Goal: Communication & Community: Participate in discussion

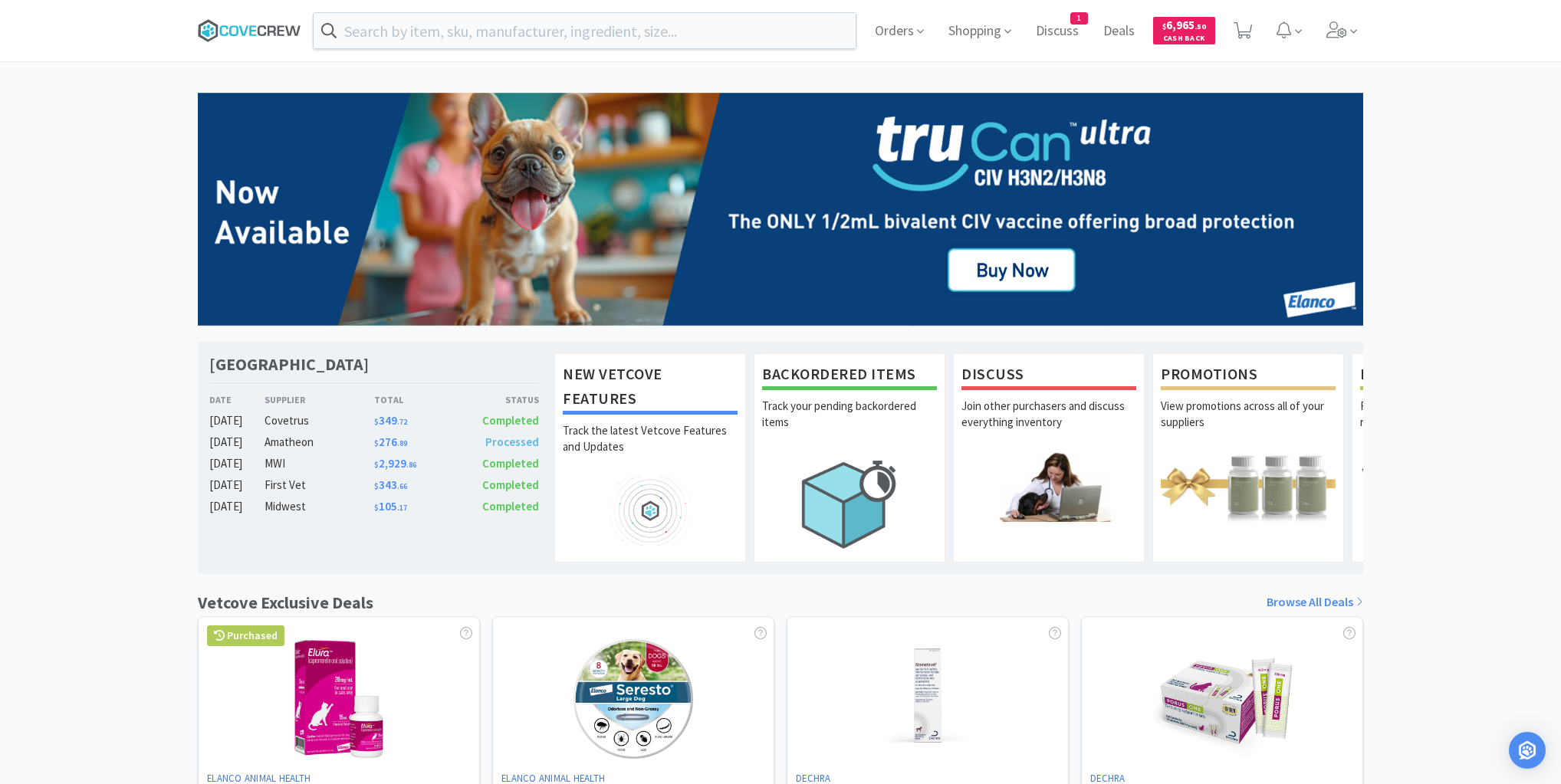
click at [267, 30] on icon at bounding box center [249, 30] width 104 height 23
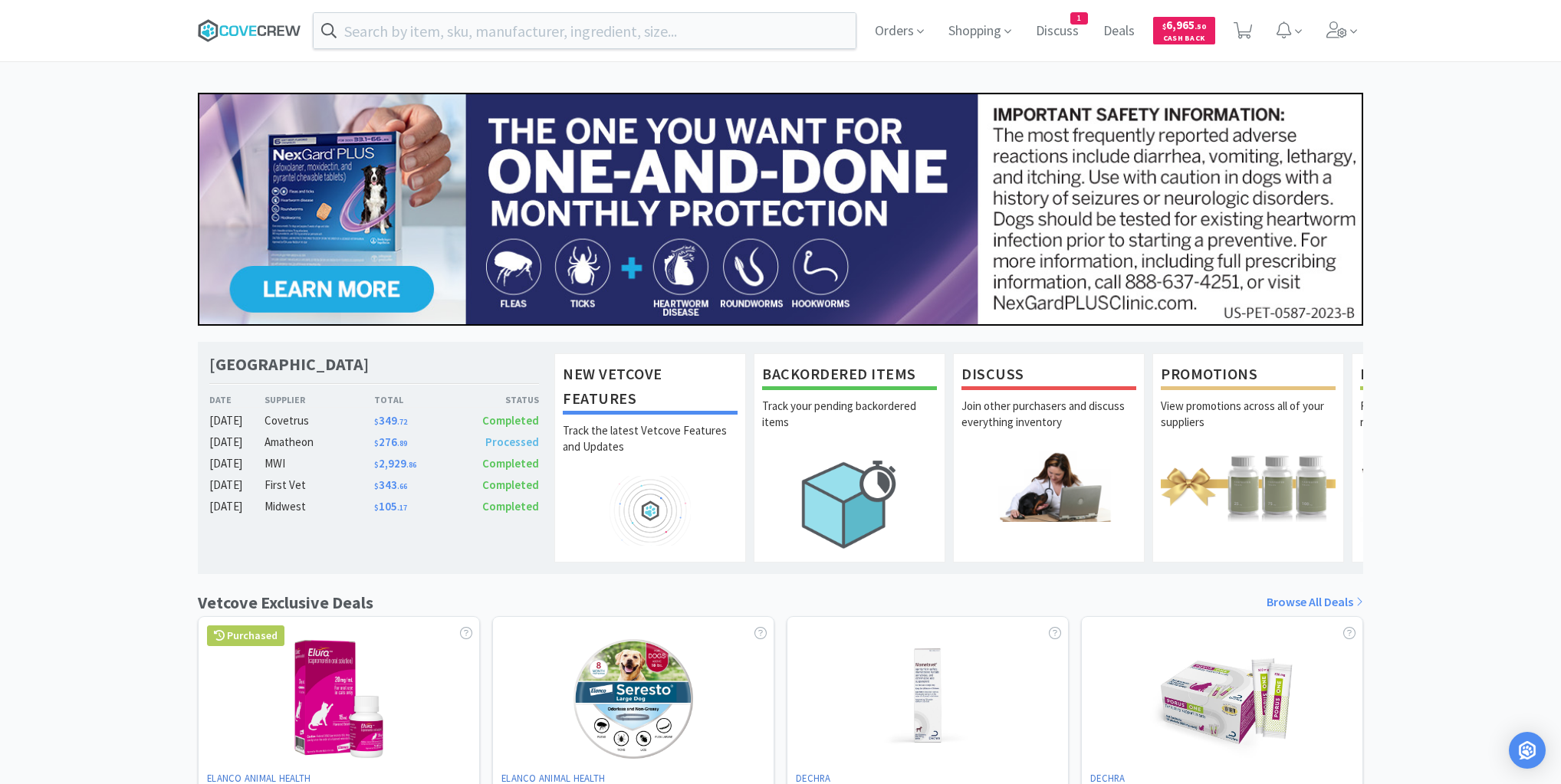
click at [257, 28] on icon at bounding box center [249, 30] width 104 height 23
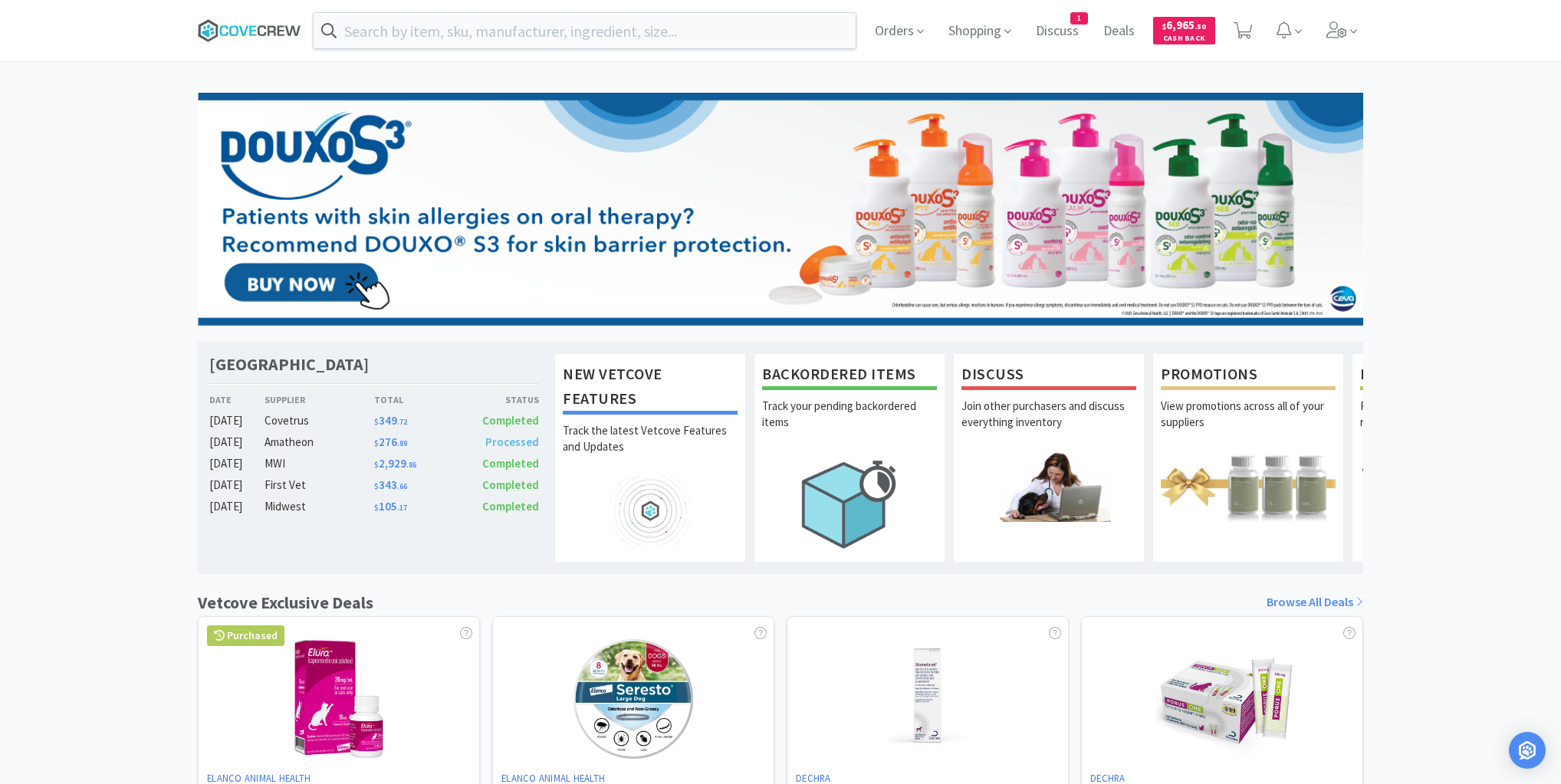
click at [256, 28] on icon at bounding box center [249, 30] width 104 height 23
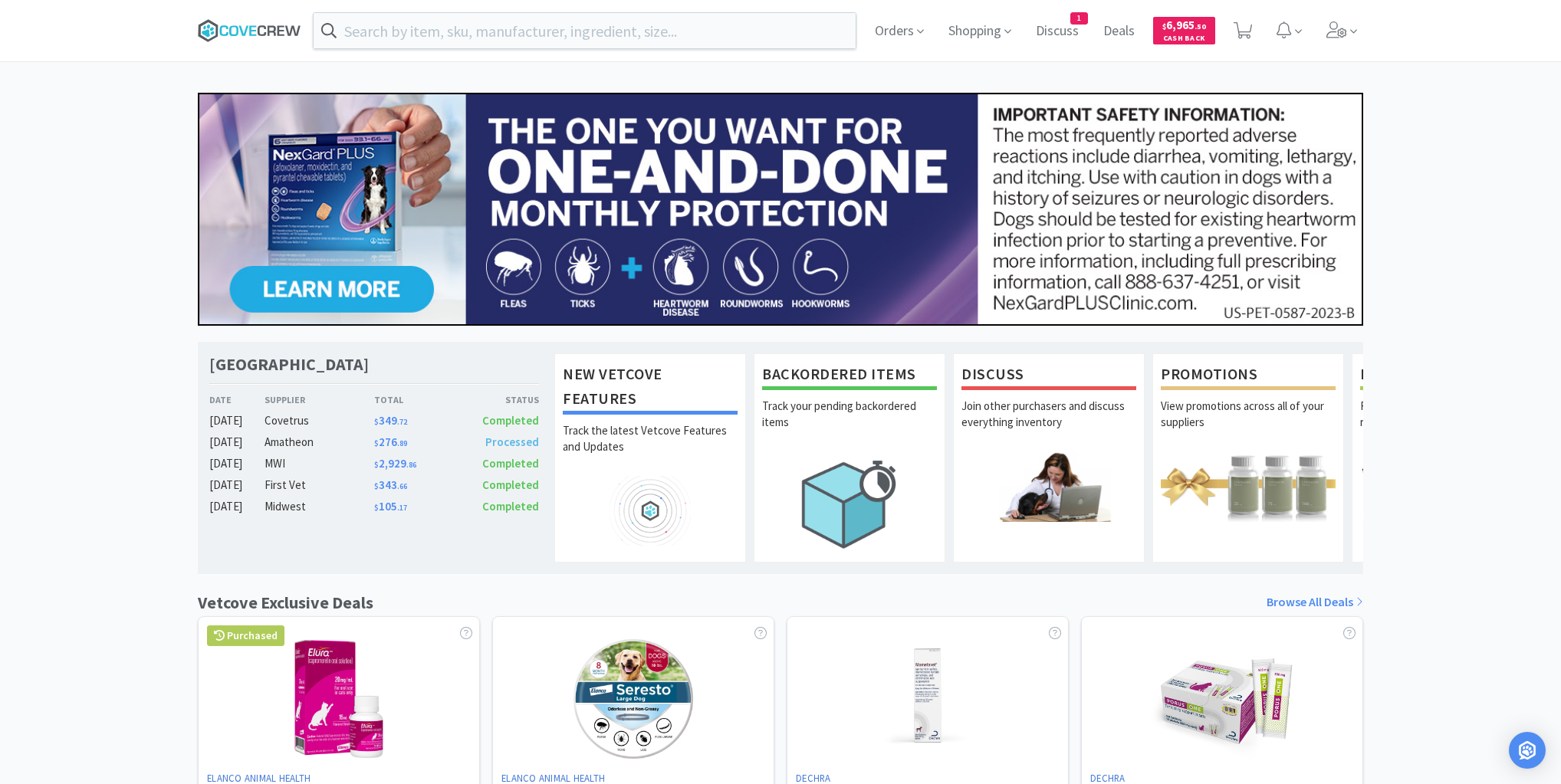
click at [240, 30] on icon at bounding box center [249, 30] width 104 height 23
click at [251, 29] on icon at bounding box center [249, 30] width 104 height 23
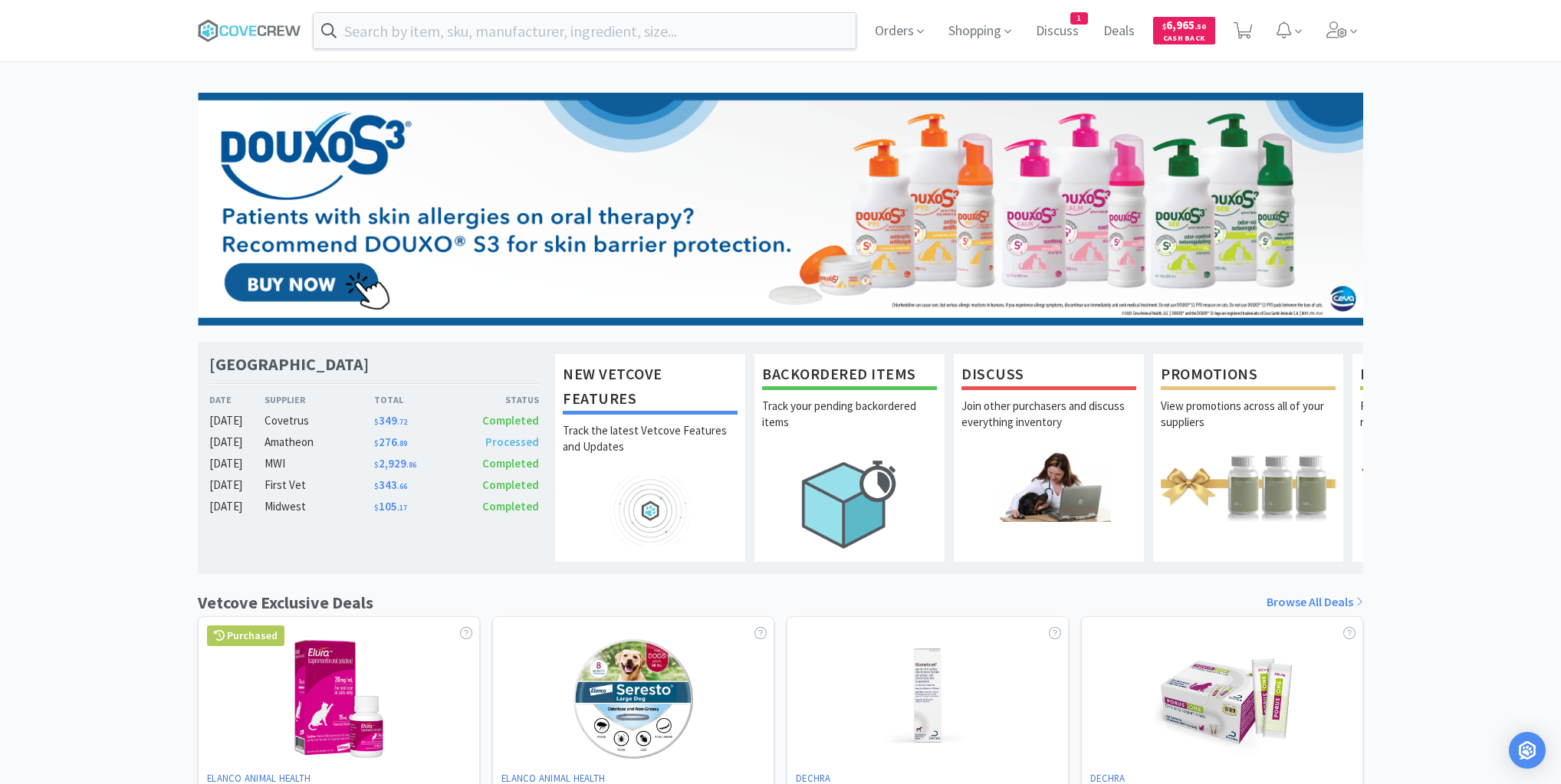
click at [165, 133] on div "[GEOGRAPHIC_DATA] Veterinary Specialty Center Date Supplier Total Status [DATE]…" at bounding box center [780, 676] width 1561 height 1167
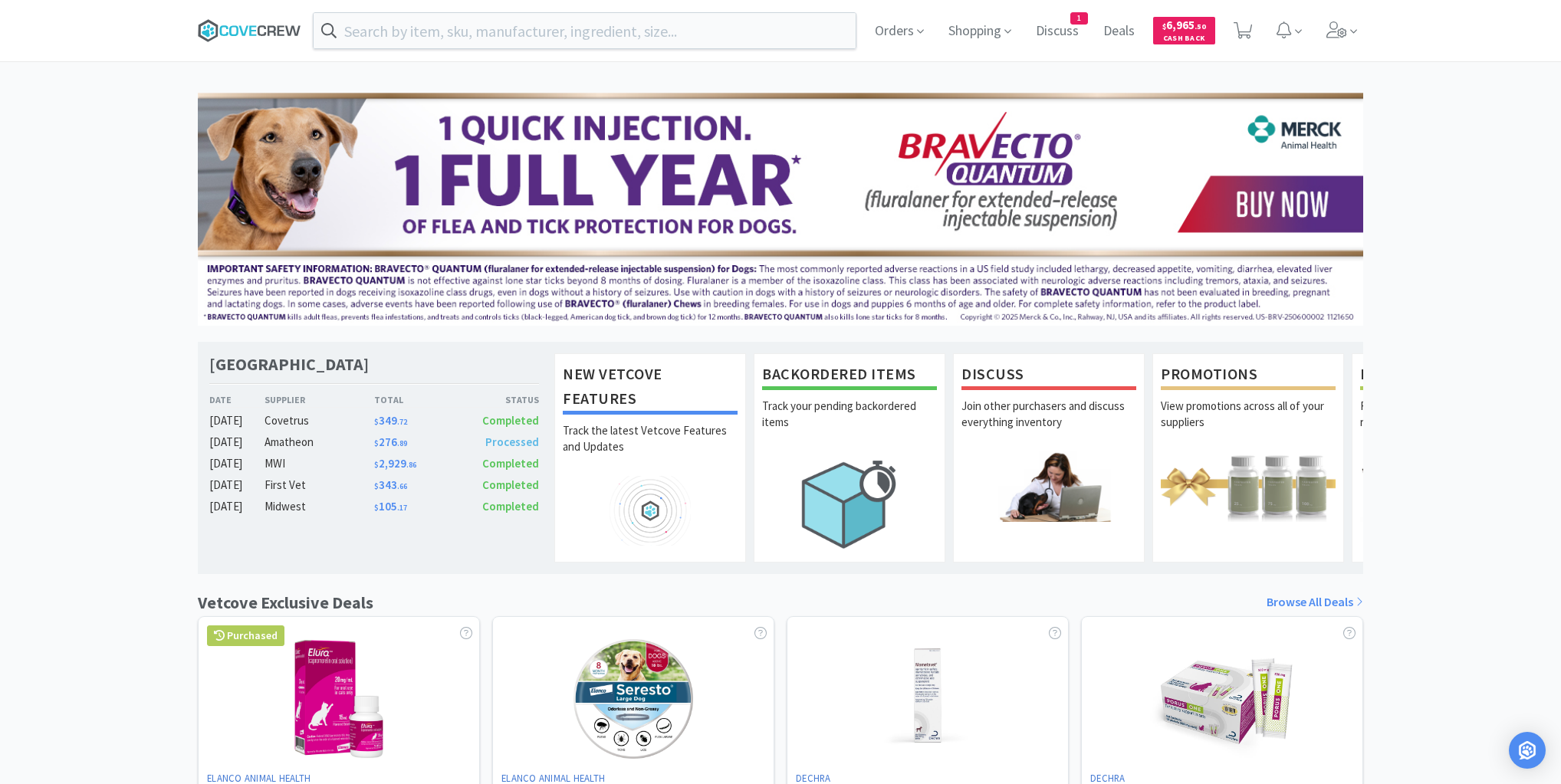
click at [251, 23] on icon at bounding box center [249, 30] width 104 height 23
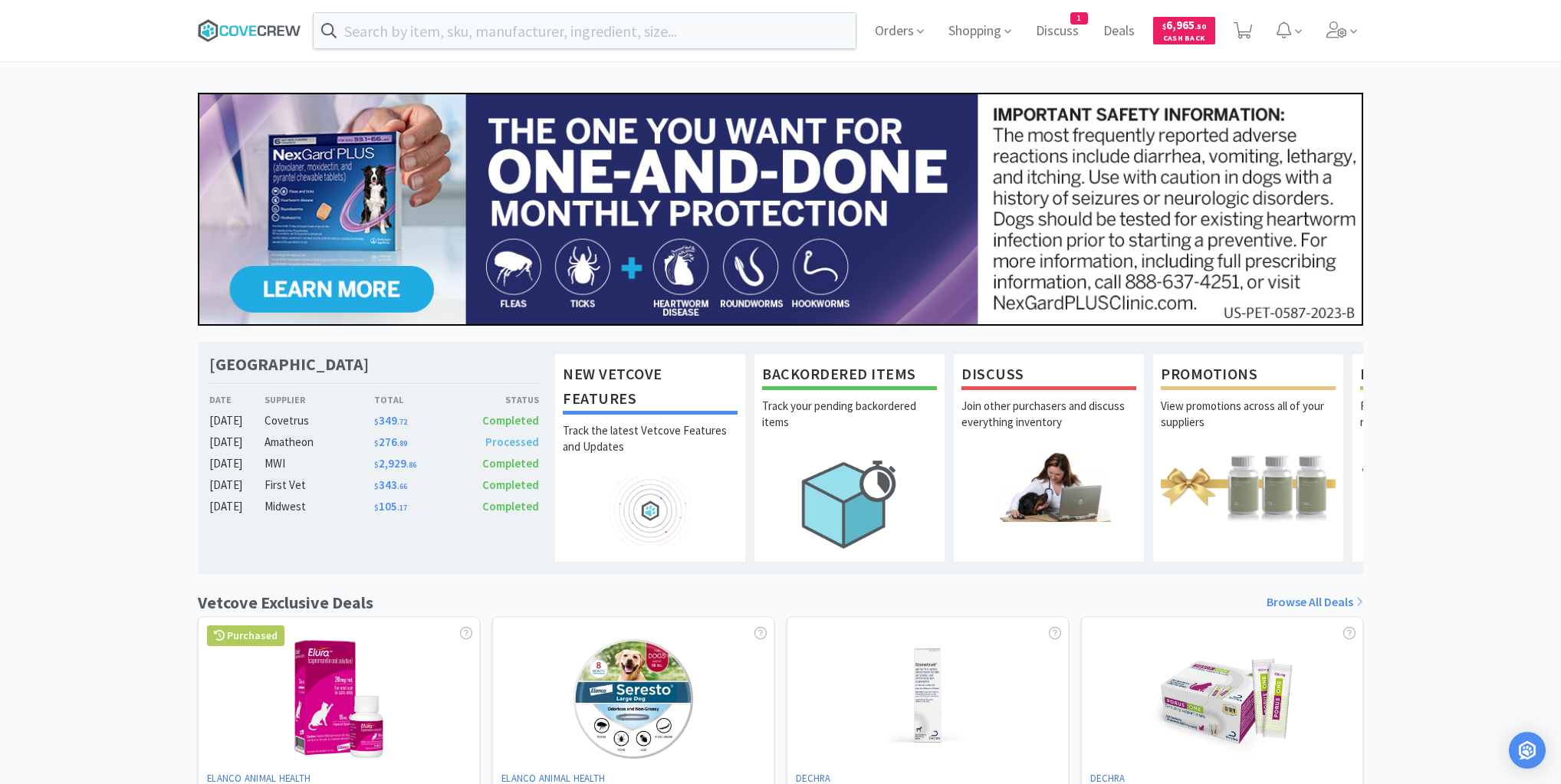
click at [224, 27] on icon at bounding box center [249, 30] width 104 height 23
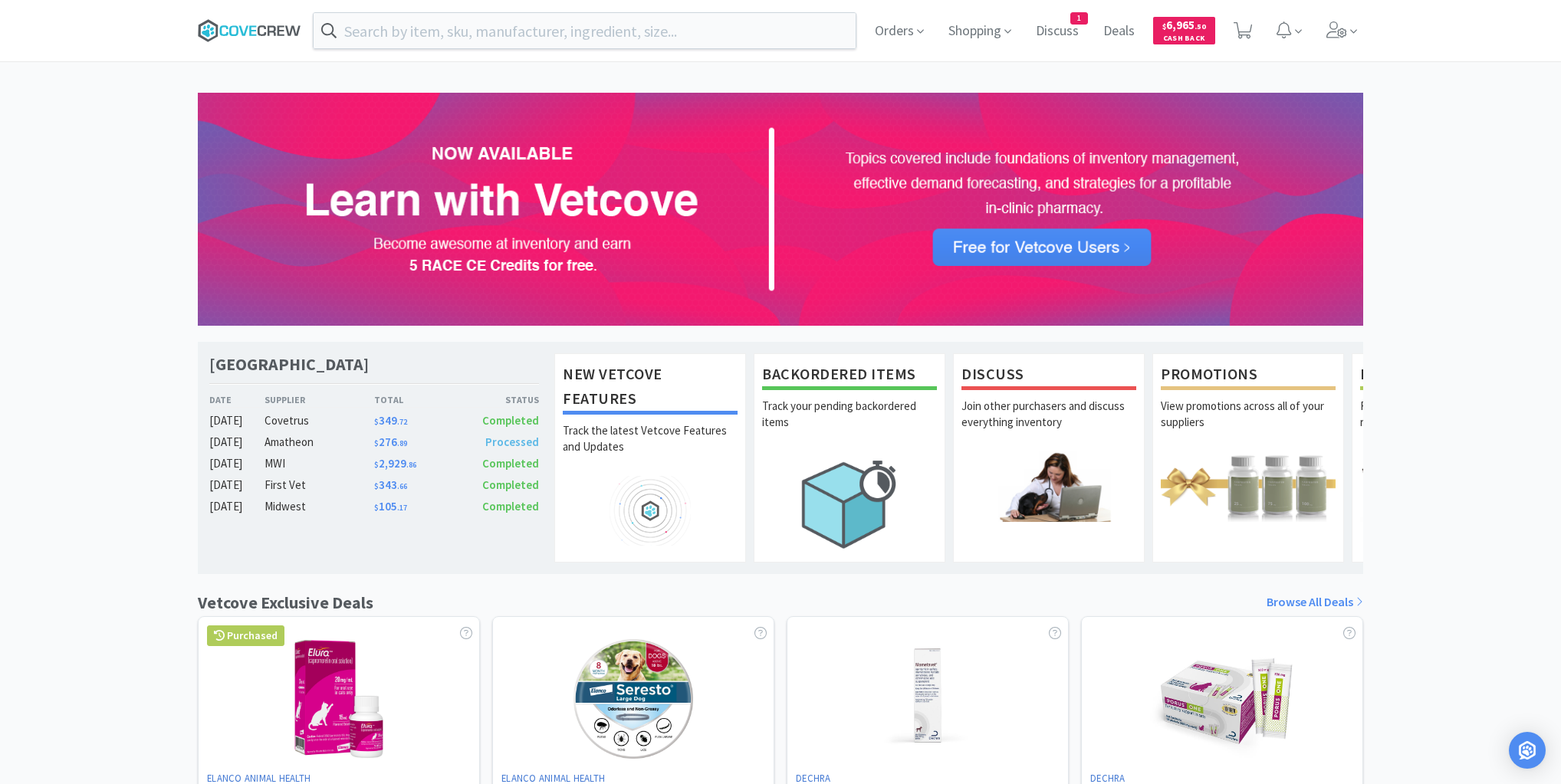
click at [249, 32] on icon at bounding box center [253, 30] width 7 height 10
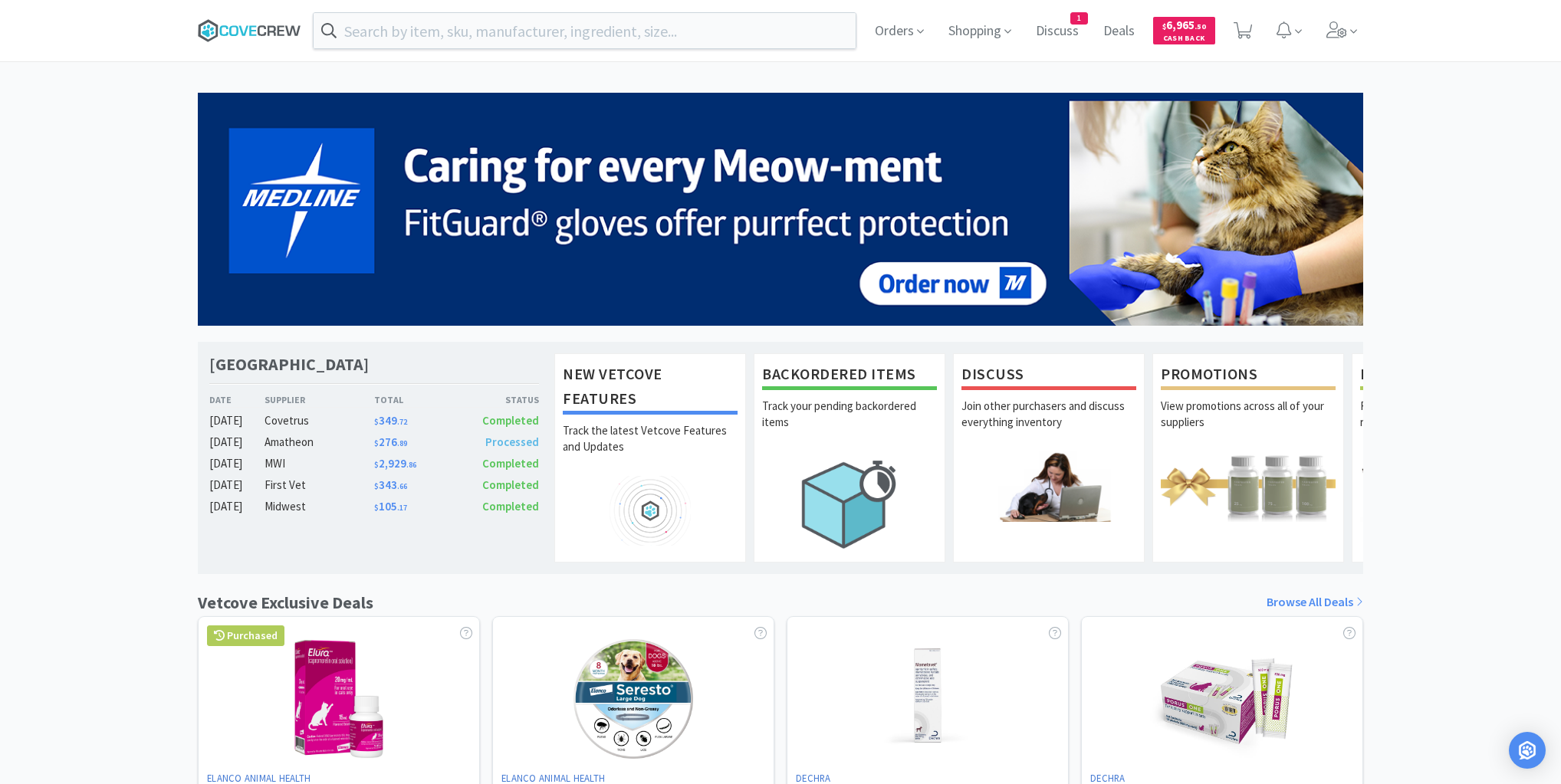
click at [260, 31] on icon at bounding box center [249, 30] width 104 height 23
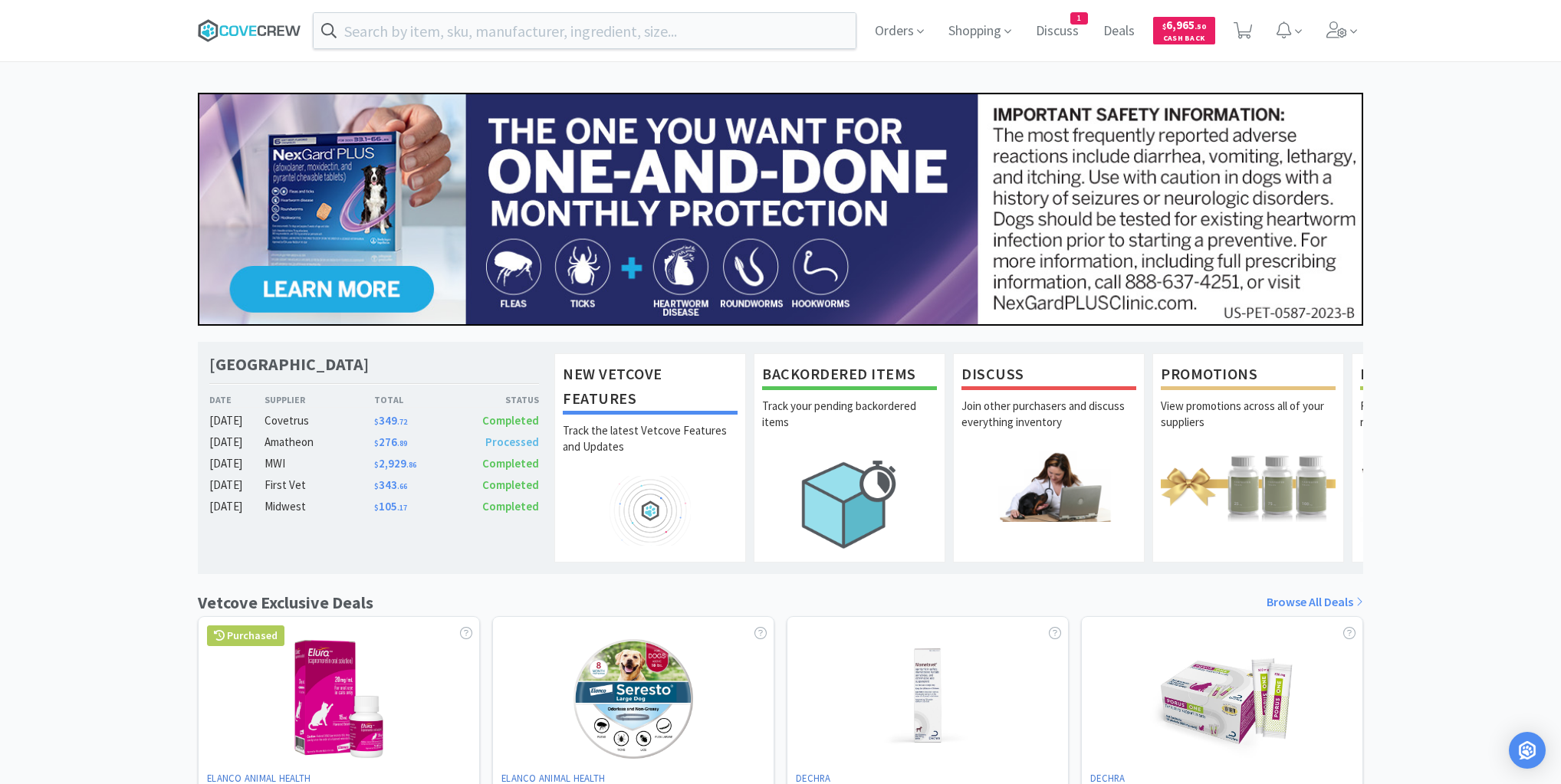
click at [248, 21] on icon at bounding box center [249, 30] width 104 height 23
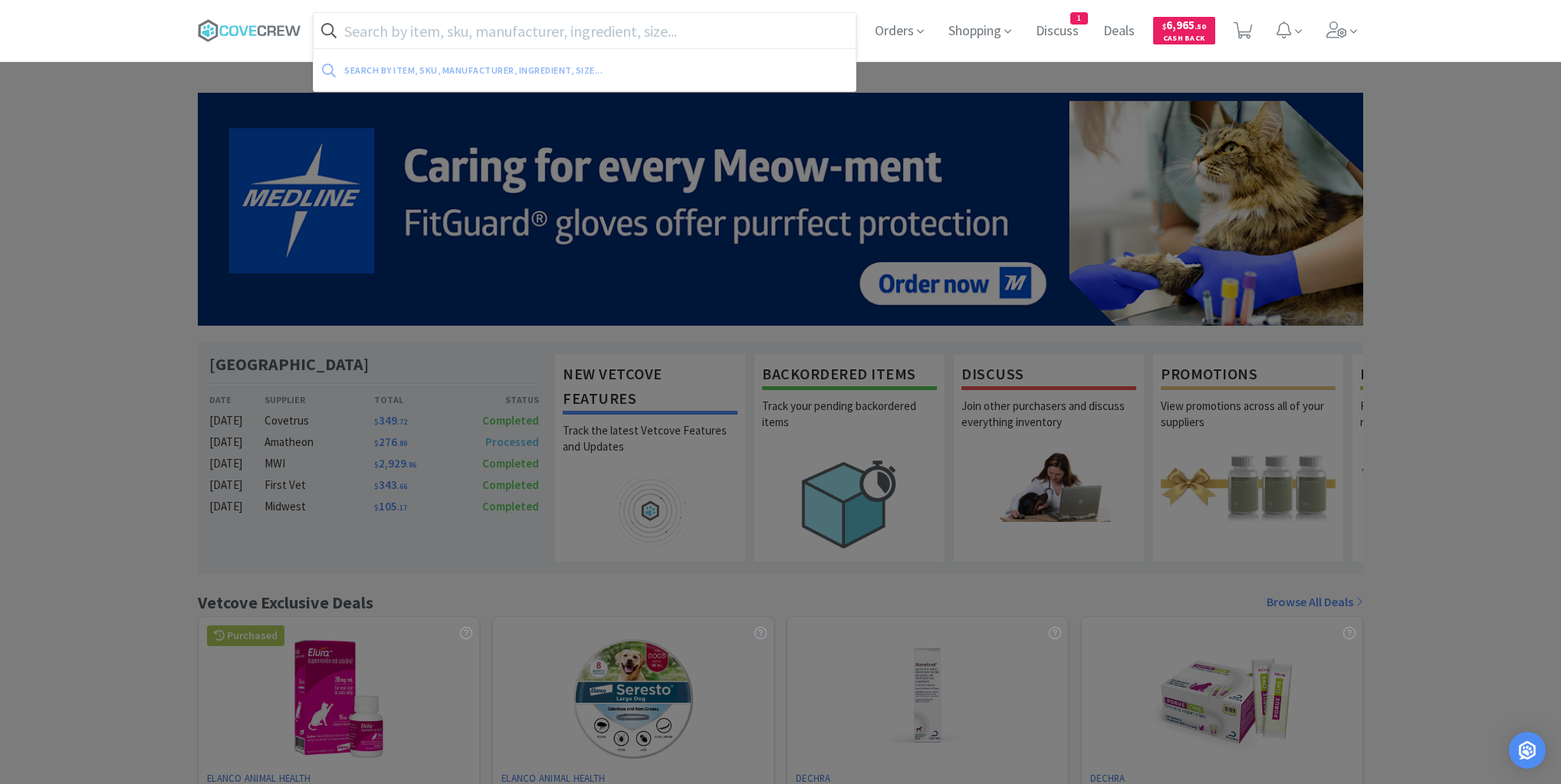
click at [468, 27] on input "text" at bounding box center [585, 30] width 542 height 35
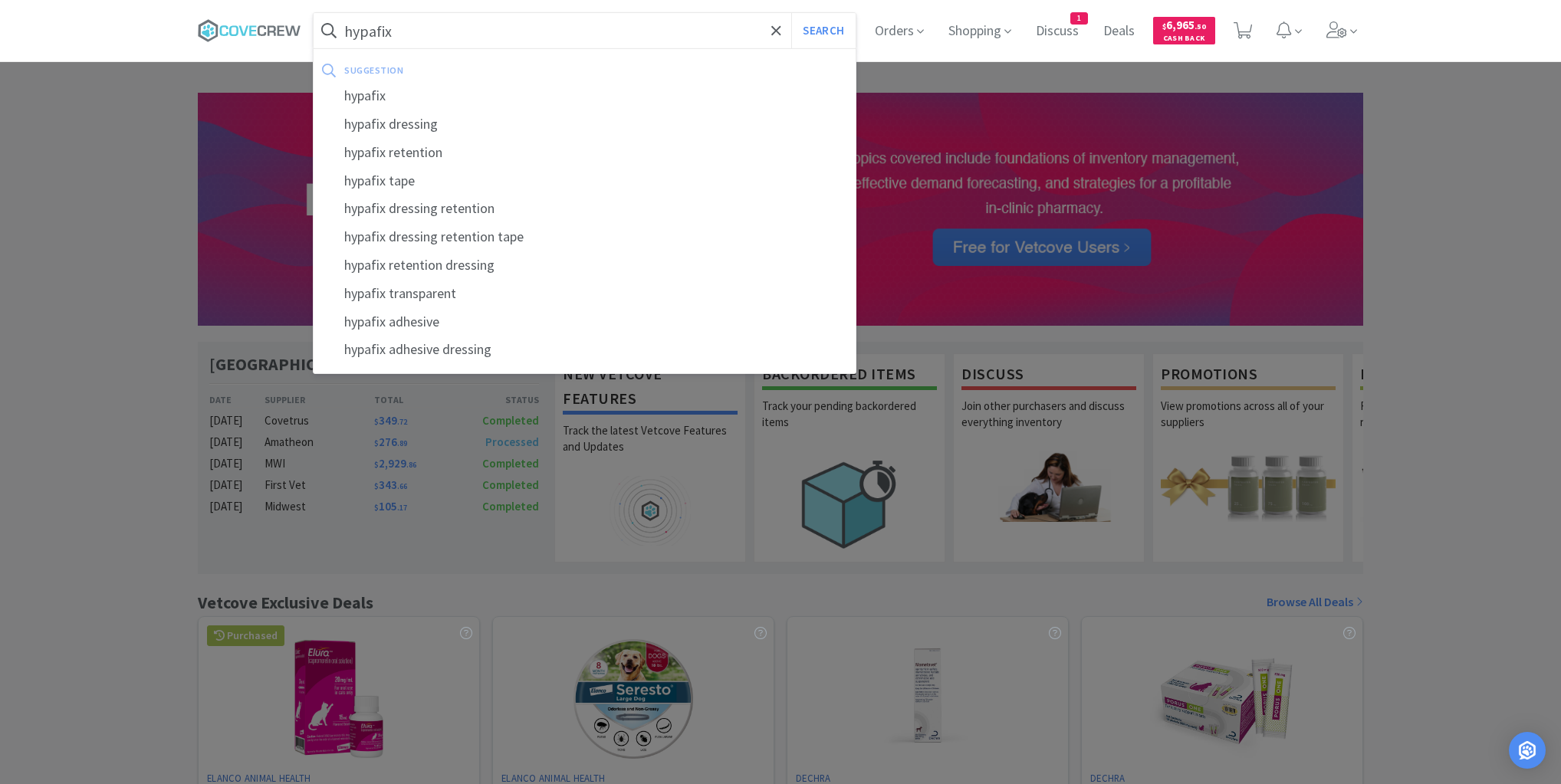
click at [791, 13] on button "Search" at bounding box center [822, 30] width 63 height 35
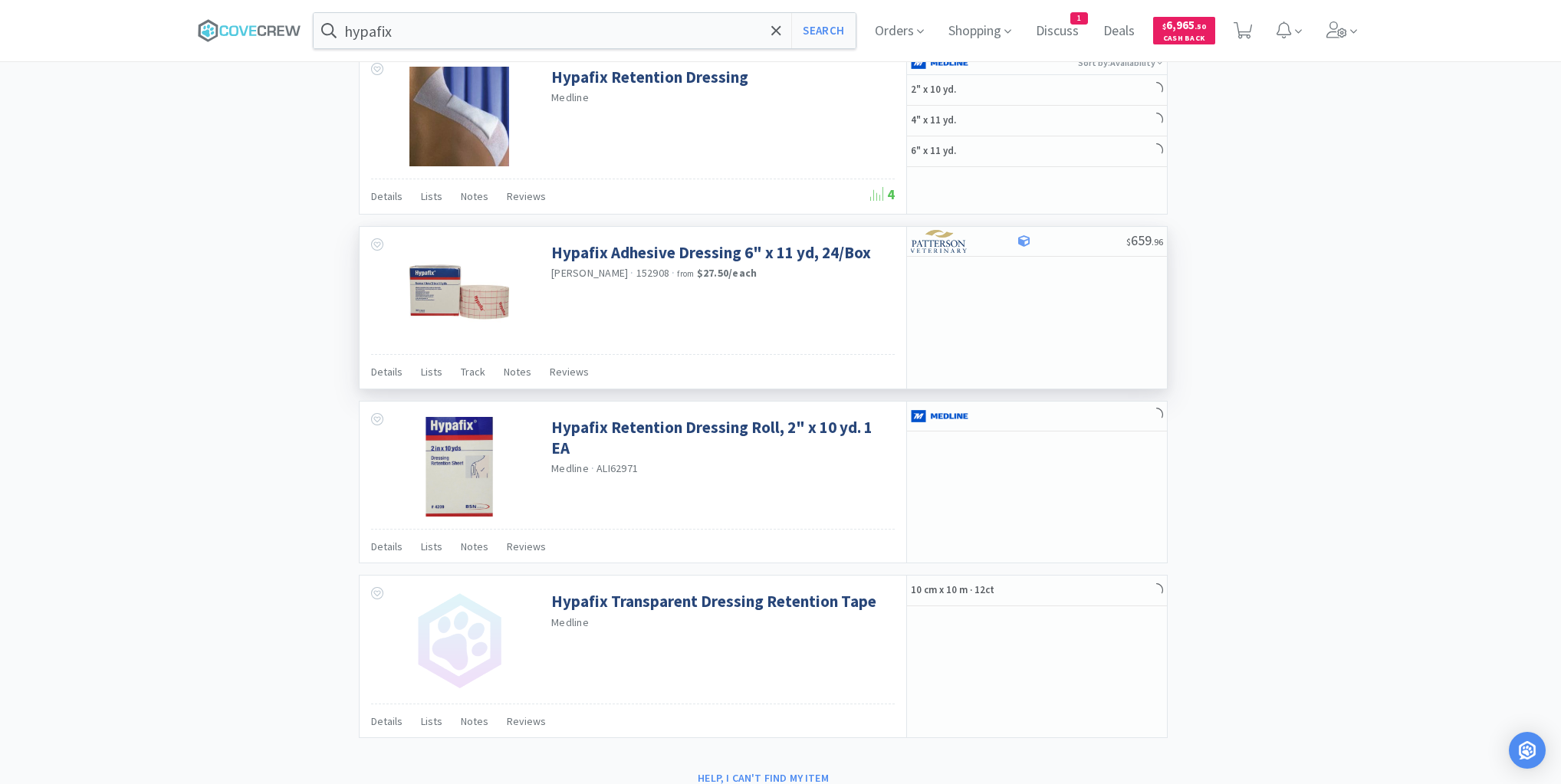
scroll to position [1021, 0]
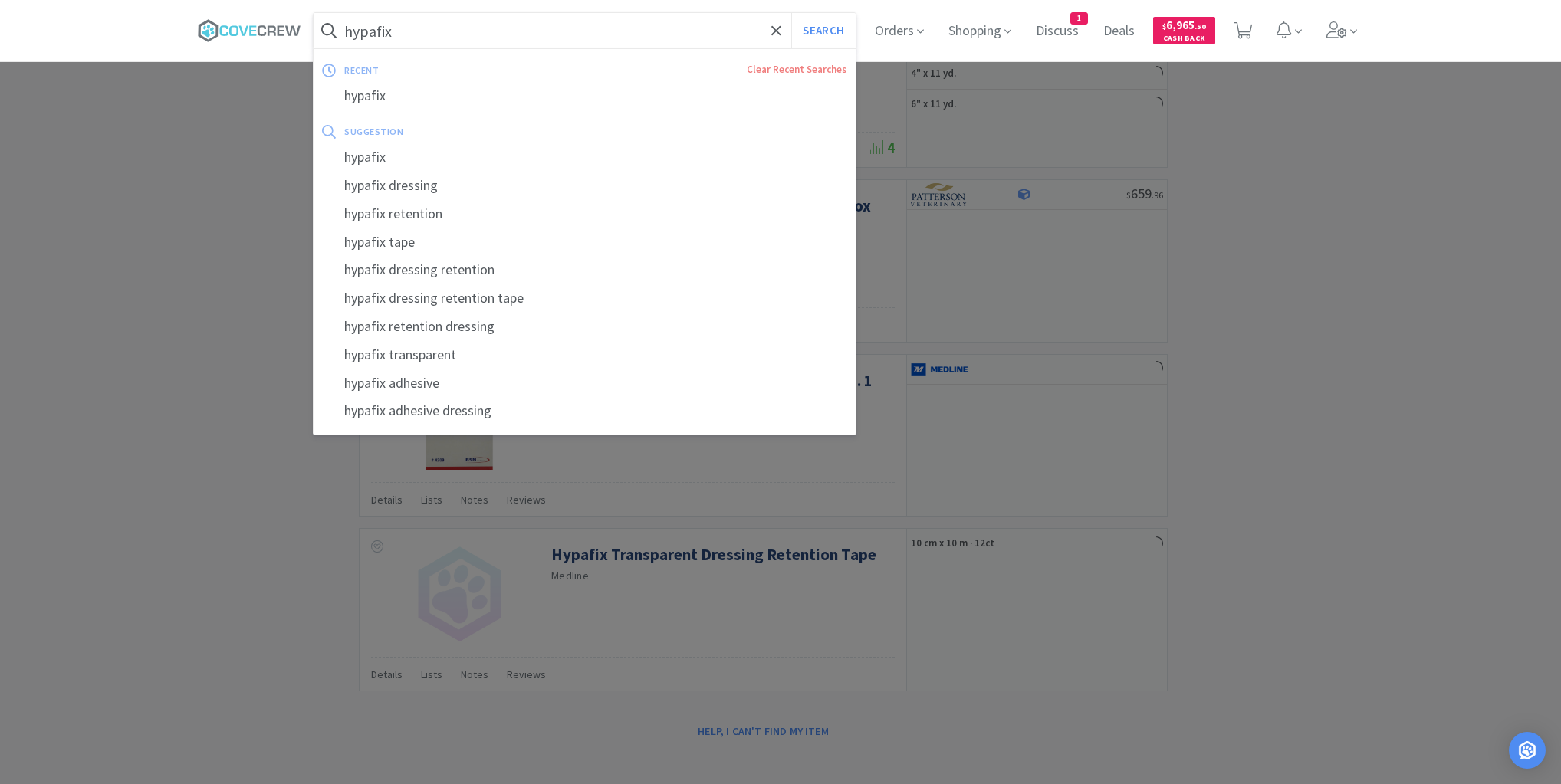
click at [592, 22] on input "hypafix" at bounding box center [585, 30] width 542 height 35
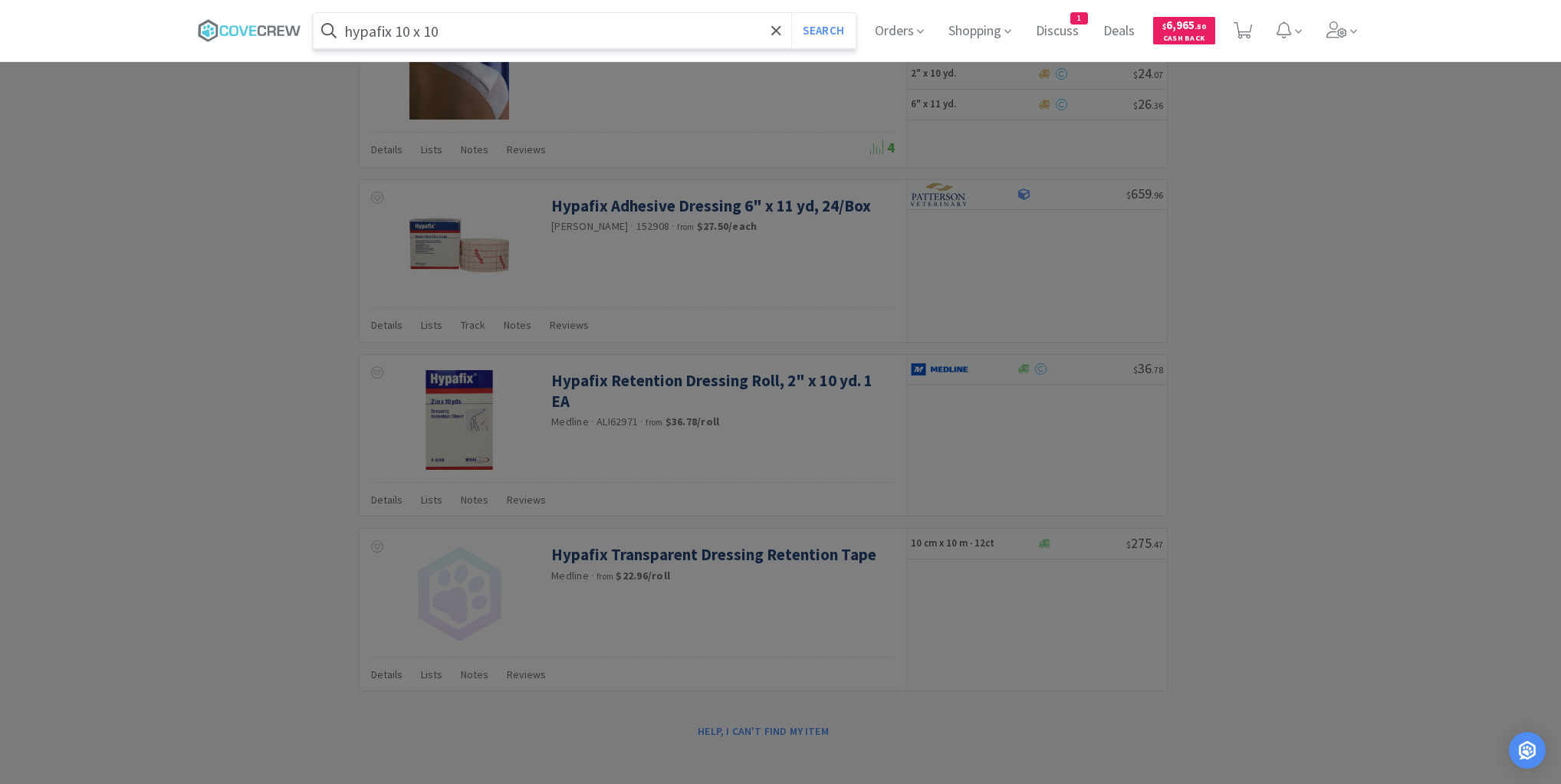
type input "hypafix 10 x 10"
click at [791, 13] on button "Search" at bounding box center [822, 30] width 63 height 35
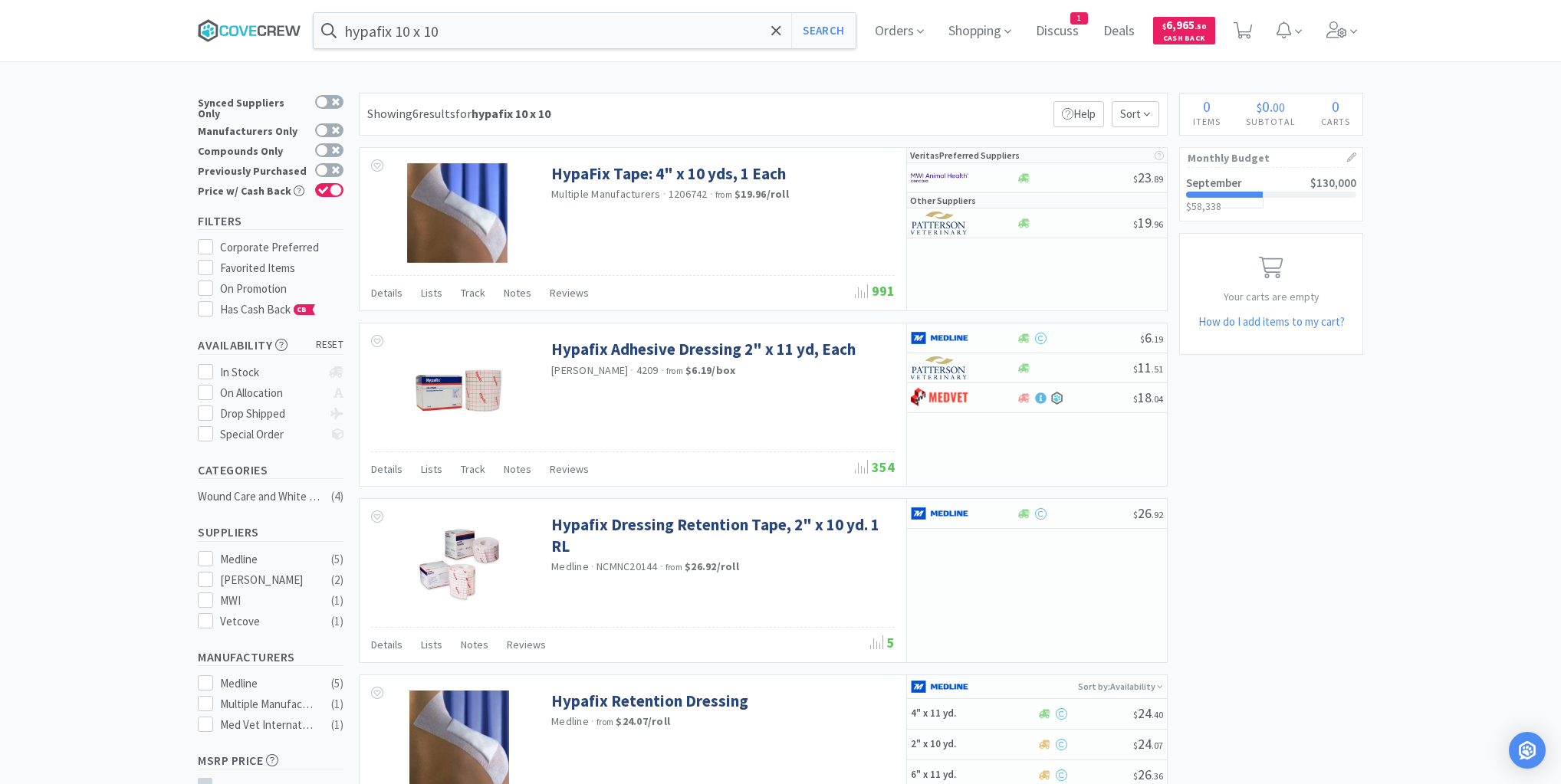
click at [266, 27] on icon at bounding box center [261, 31] width 8 height 11
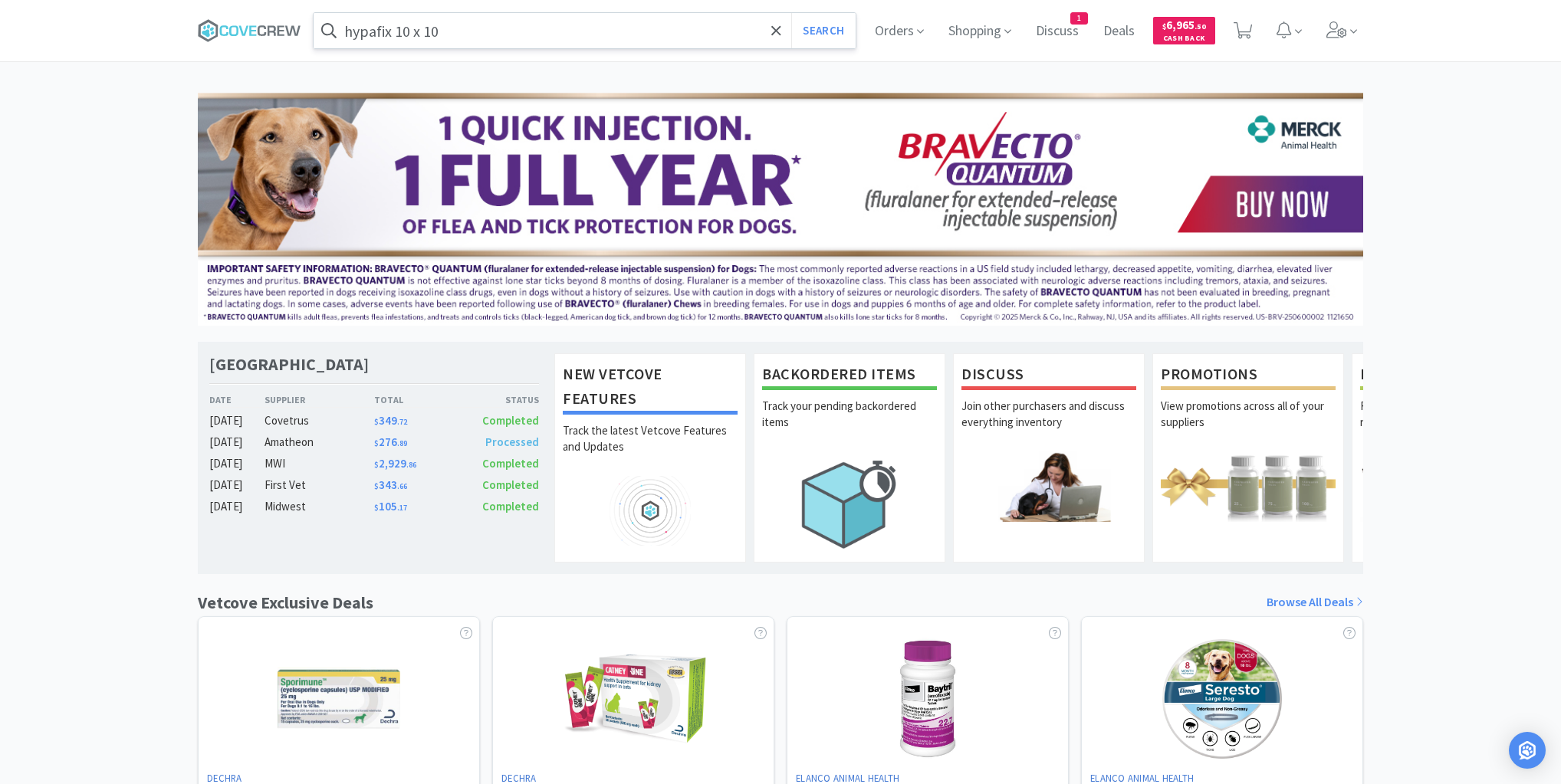
click at [468, 28] on input "hypafix 10 x 10" at bounding box center [585, 30] width 542 height 35
click at [284, 21] on icon at bounding box center [249, 30] width 104 height 23
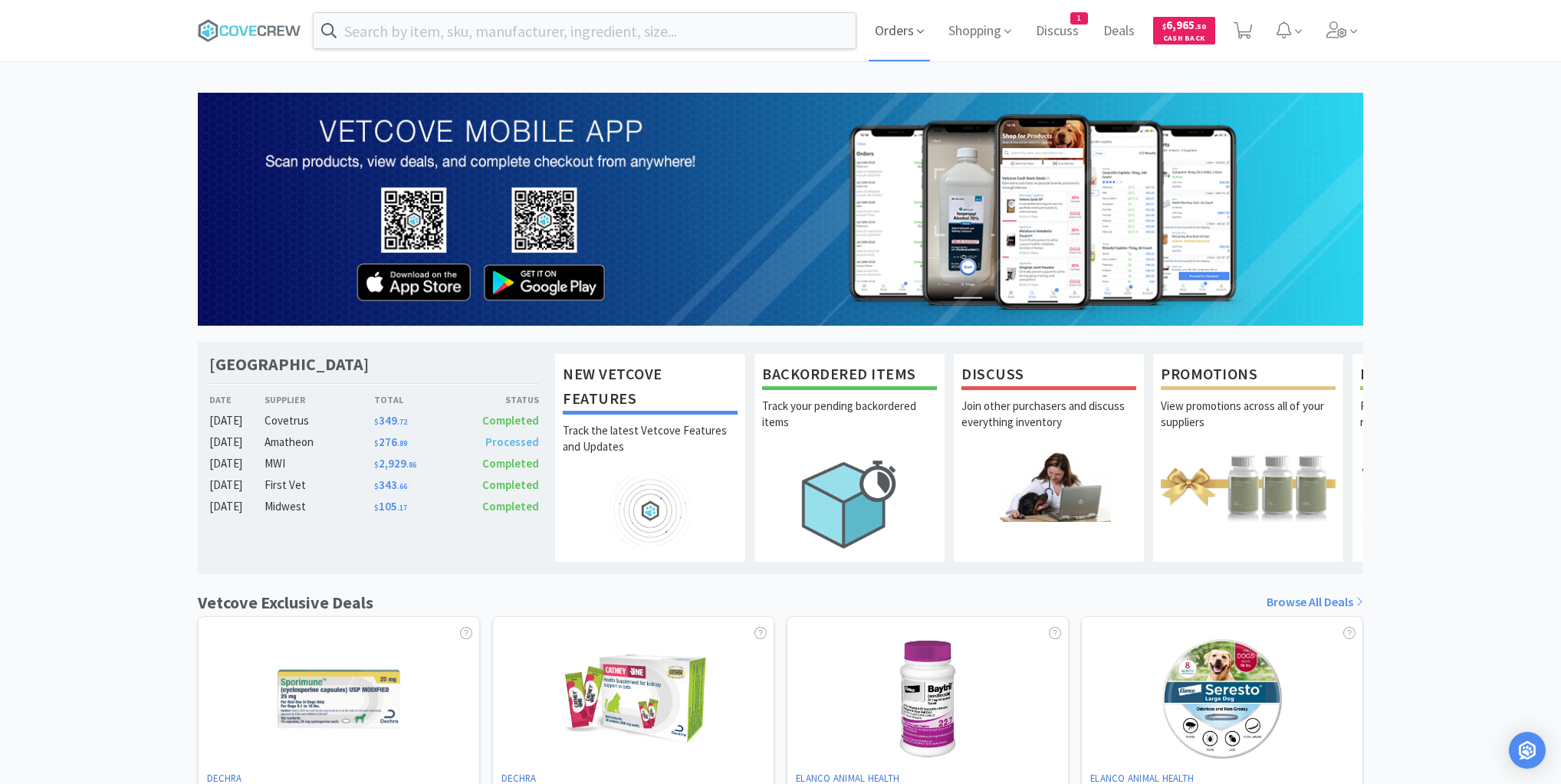
click at [912, 32] on span "Orders" at bounding box center [899, 30] width 62 height 62
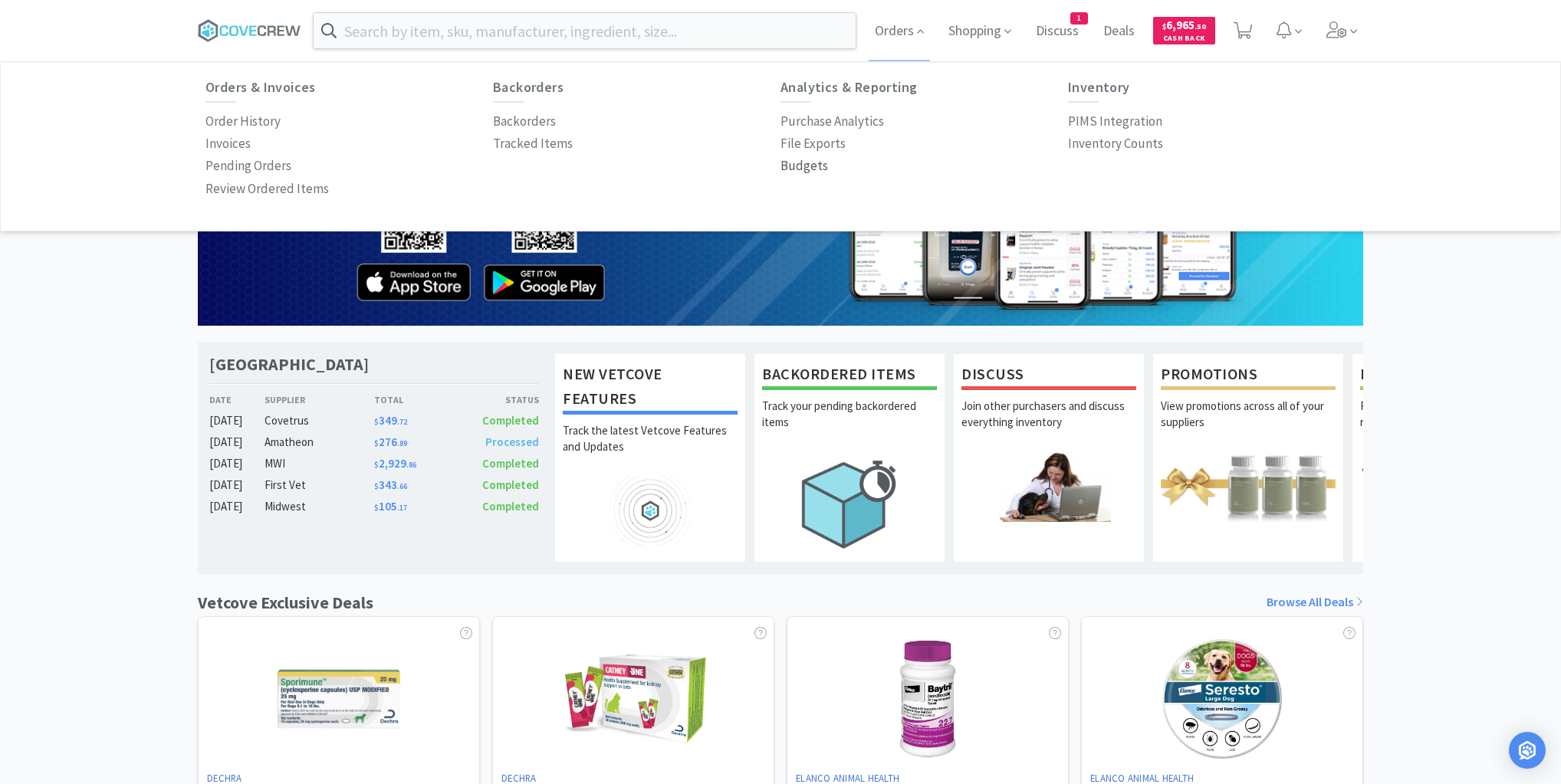
click at [795, 165] on p "Budgets" at bounding box center [804, 165] width 48 height 21
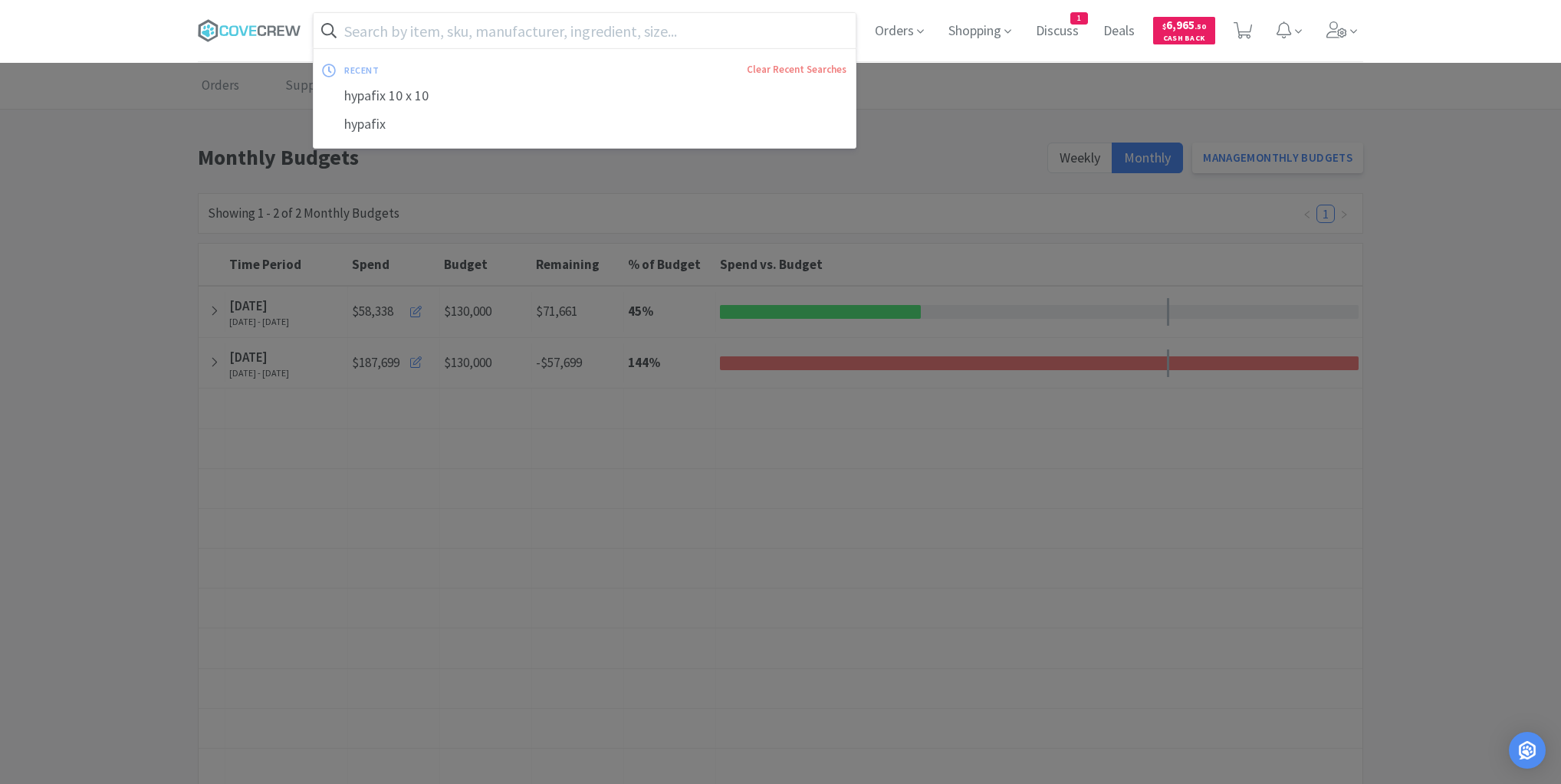
drag, startPoint x: 601, startPoint y: 22, endPoint x: 603, endPoint y: 34, distance: 12.2
click at [599, 20] on input "text" at bounding box center [585, 30] width 542 height 35
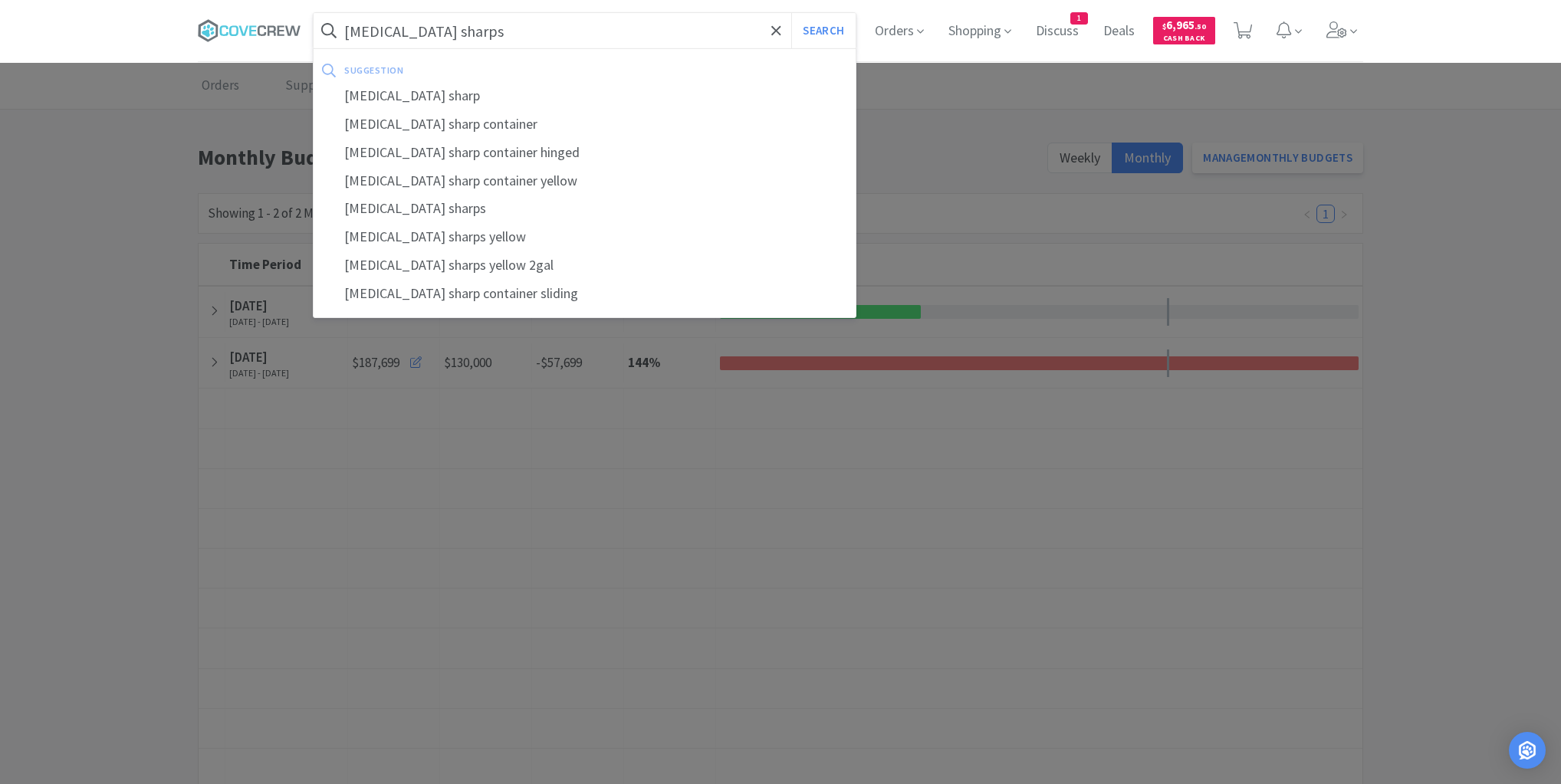
type input "[MEDICAL_DATA] sharps"
click at [791, 13] on button "Search" at bounding box center [822, 30] width 63 height 35
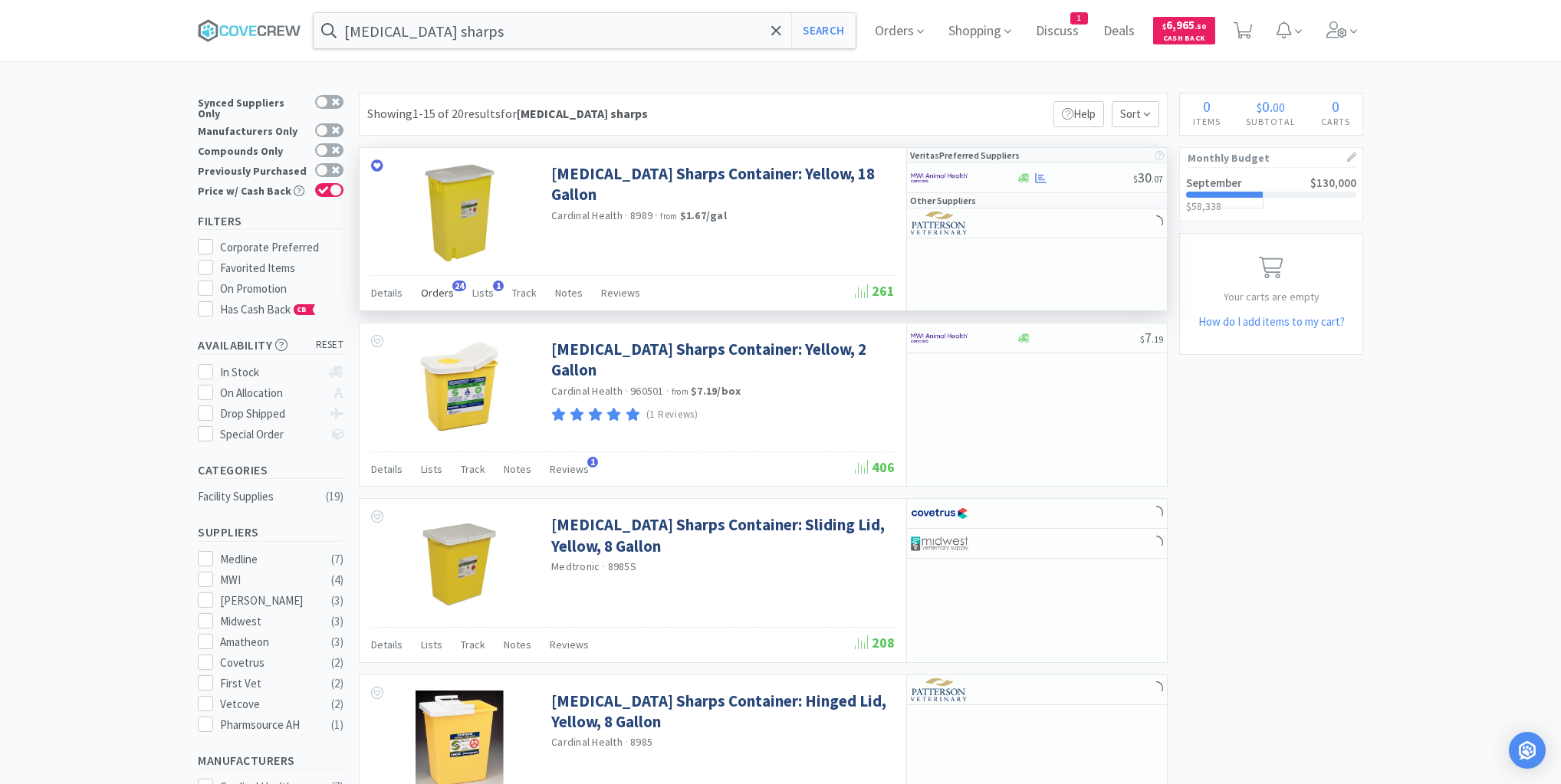
click at [445, 287] on span "Orders" at bounding box center [438, 292] width 33 height 14
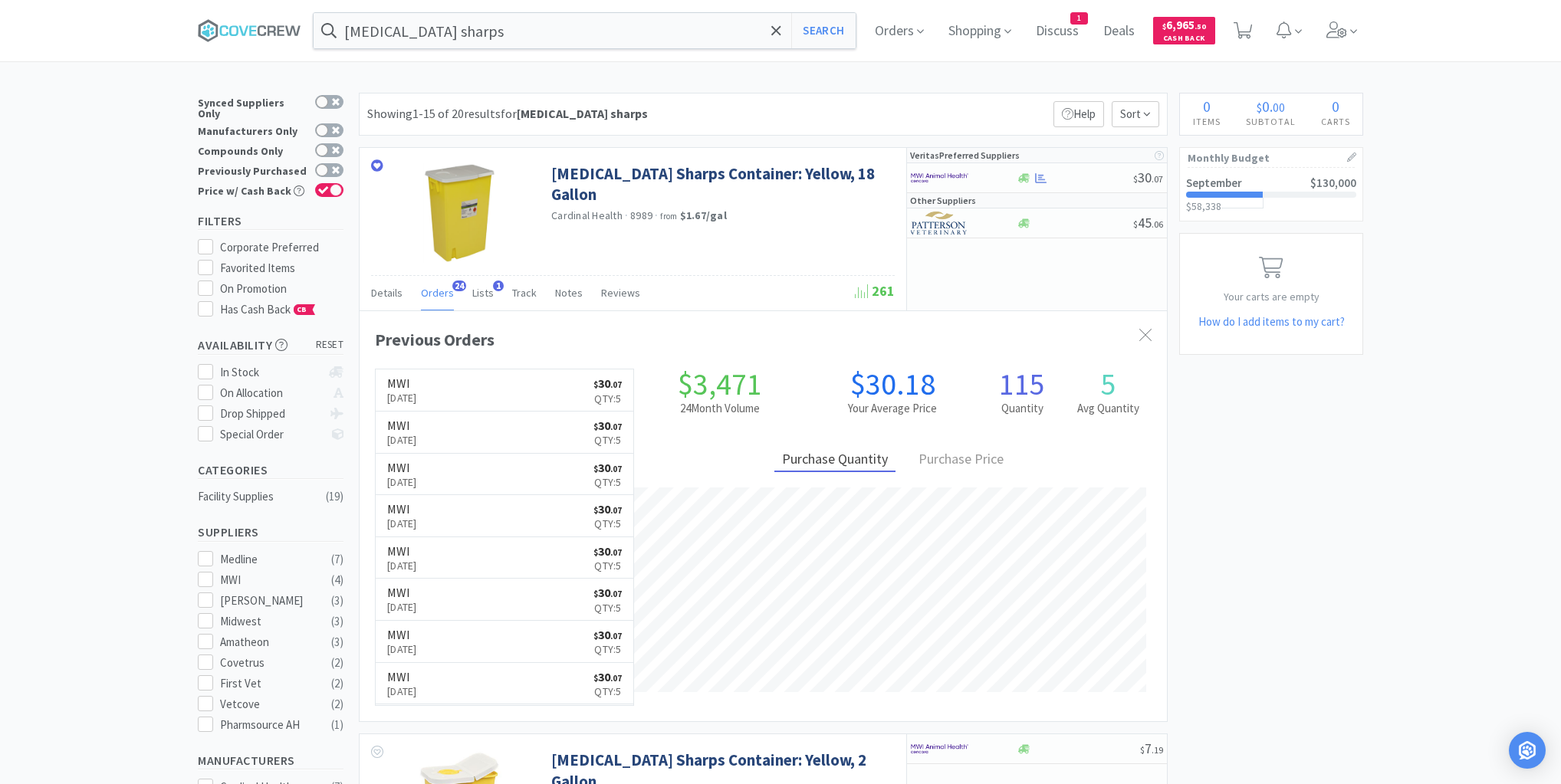
drag, startPoint x: 264, startPoint y: 27, endPoint x: 375, endPoint y: 53, distance: 114.0
click at [264, 28] on icon at bounding box center [261, 31] width 8 height 11
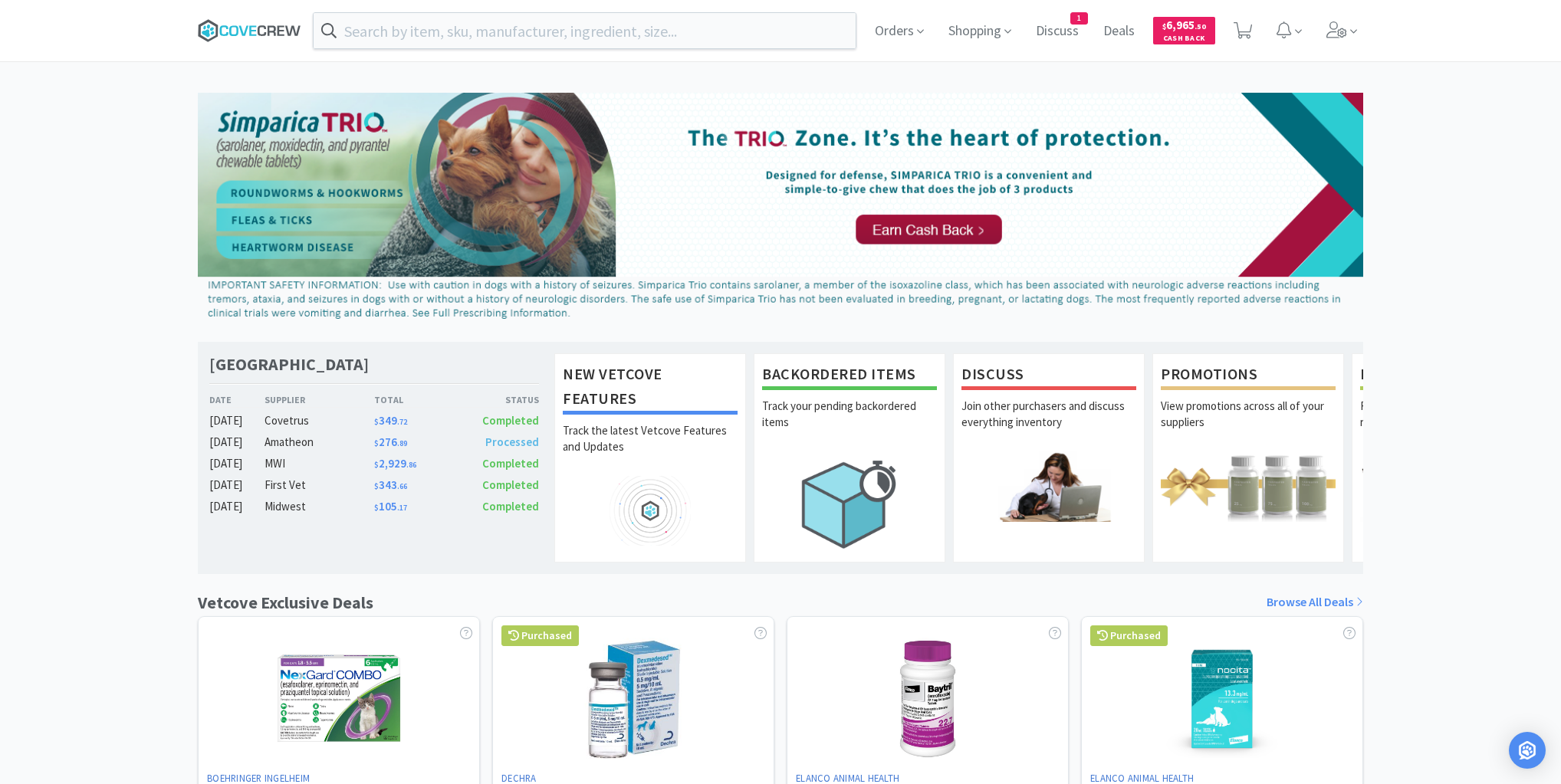
click at [247, 27] on icon at bounding box center [243, 30] width 9 height 10
click at [243, 30] on icon at bounding box center [249, 30] width 104 height 23
click at [236, 30] on icon at bounding box center [249, 30] width 104 height 23
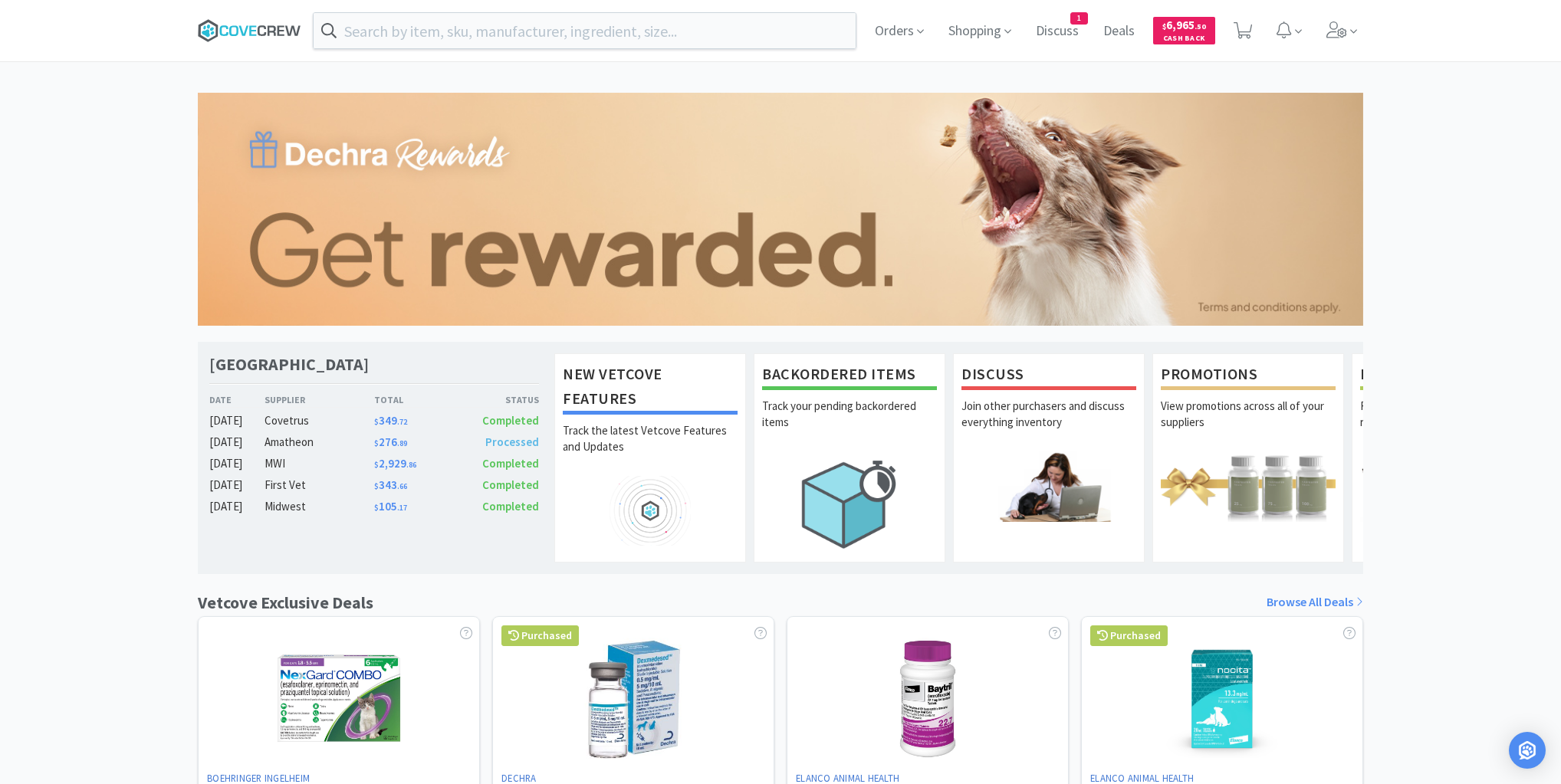
click at [238, 26] on icon at bounding box center [249, 30] width 104 height 23
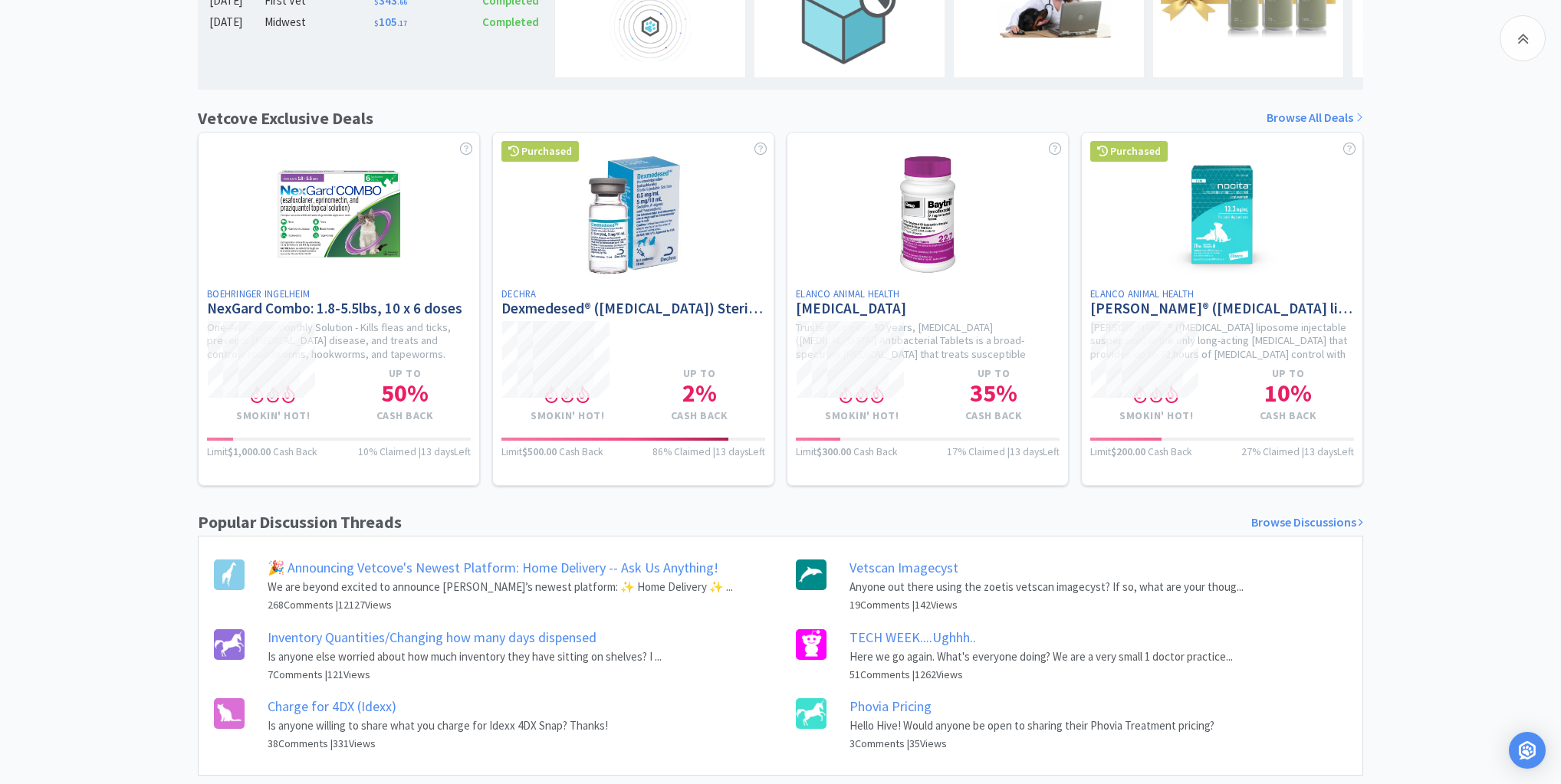
scroll to position [530, 0]
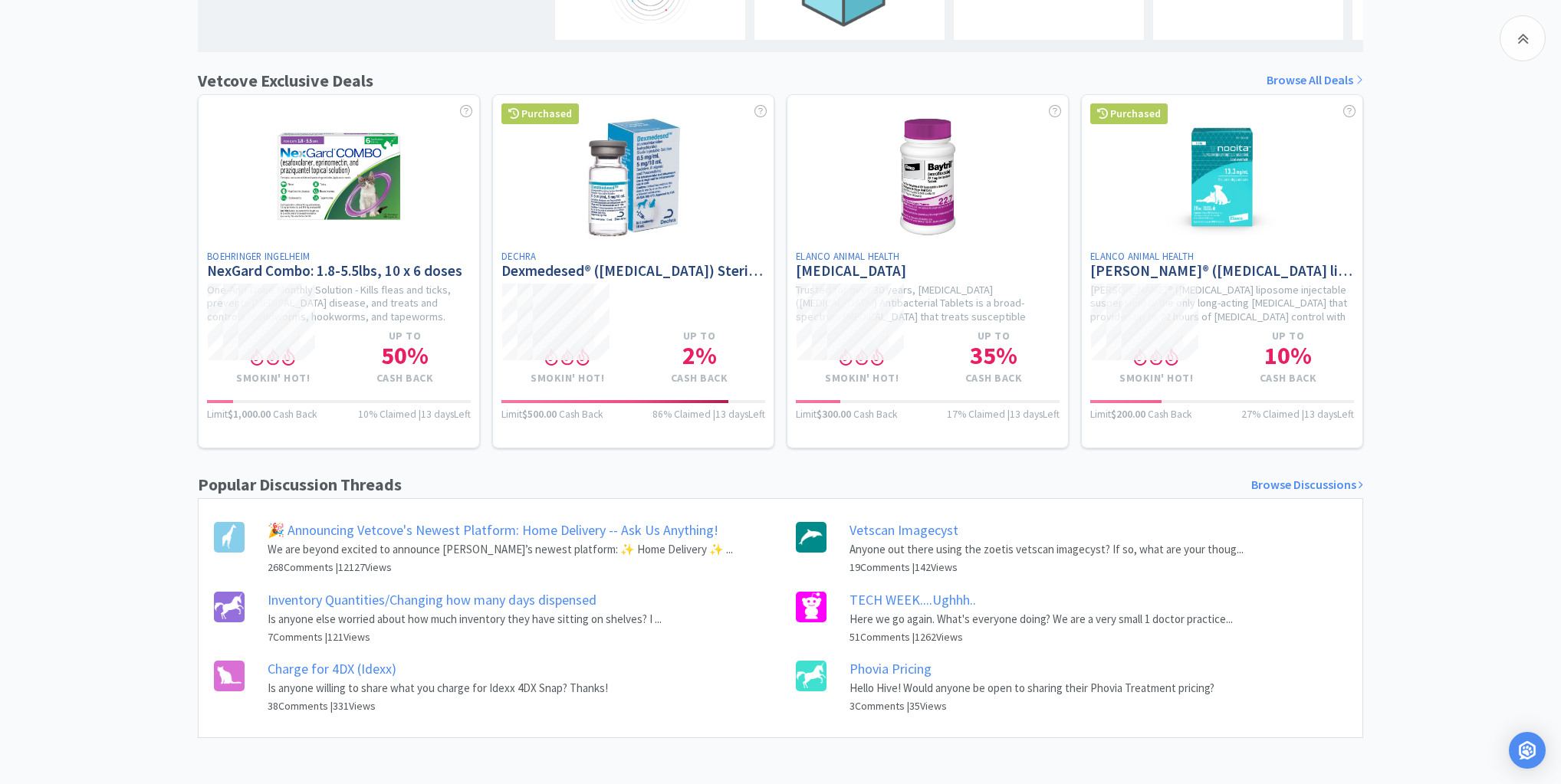
click at [330, 601] on link "Inventory Quantities/Changing how many days dispensed" at bounding box center [432, 599] width 329 height 17
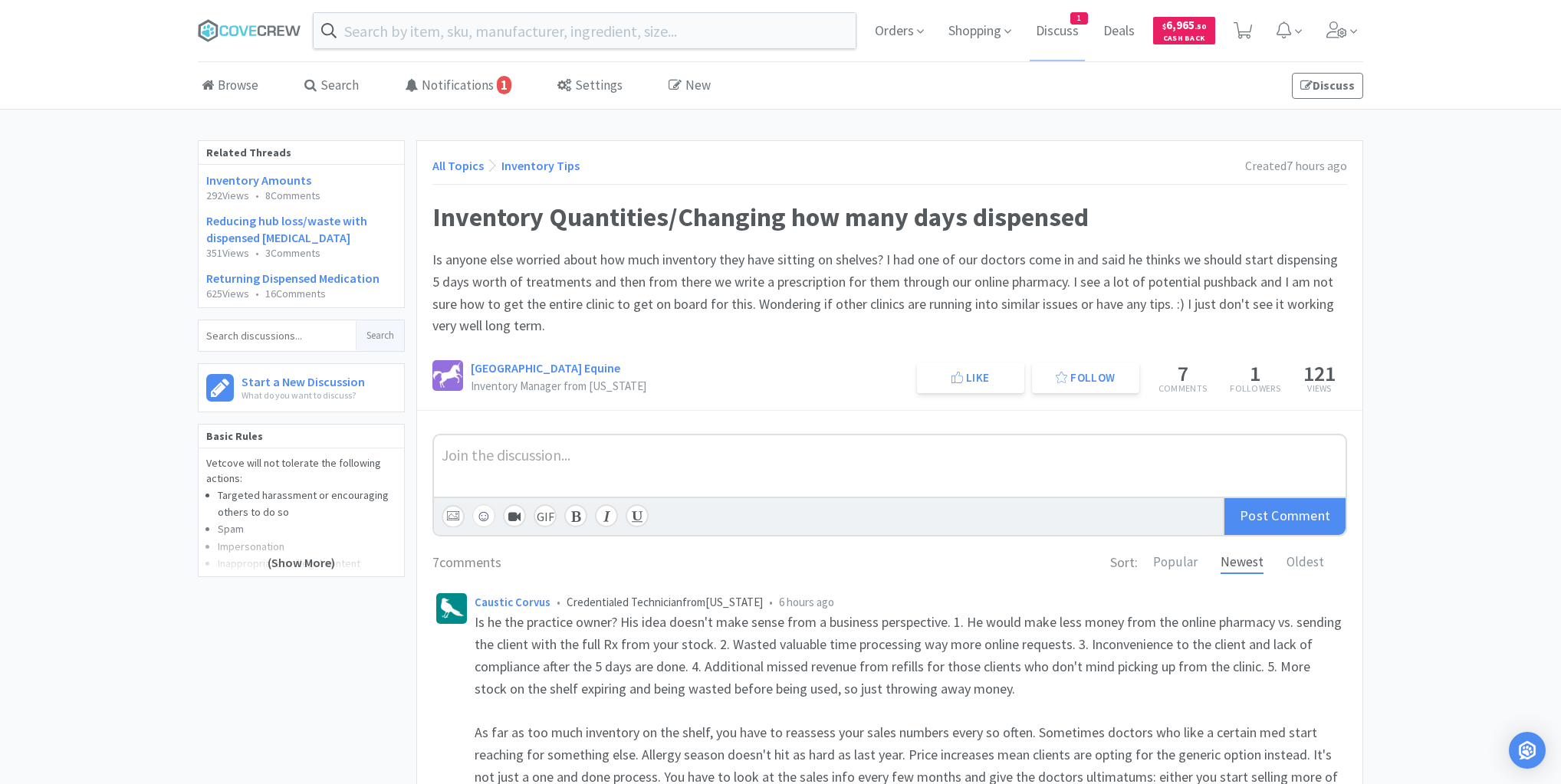
click at [725, 440] on div at bounding box center [889, 466] width 911 height 62
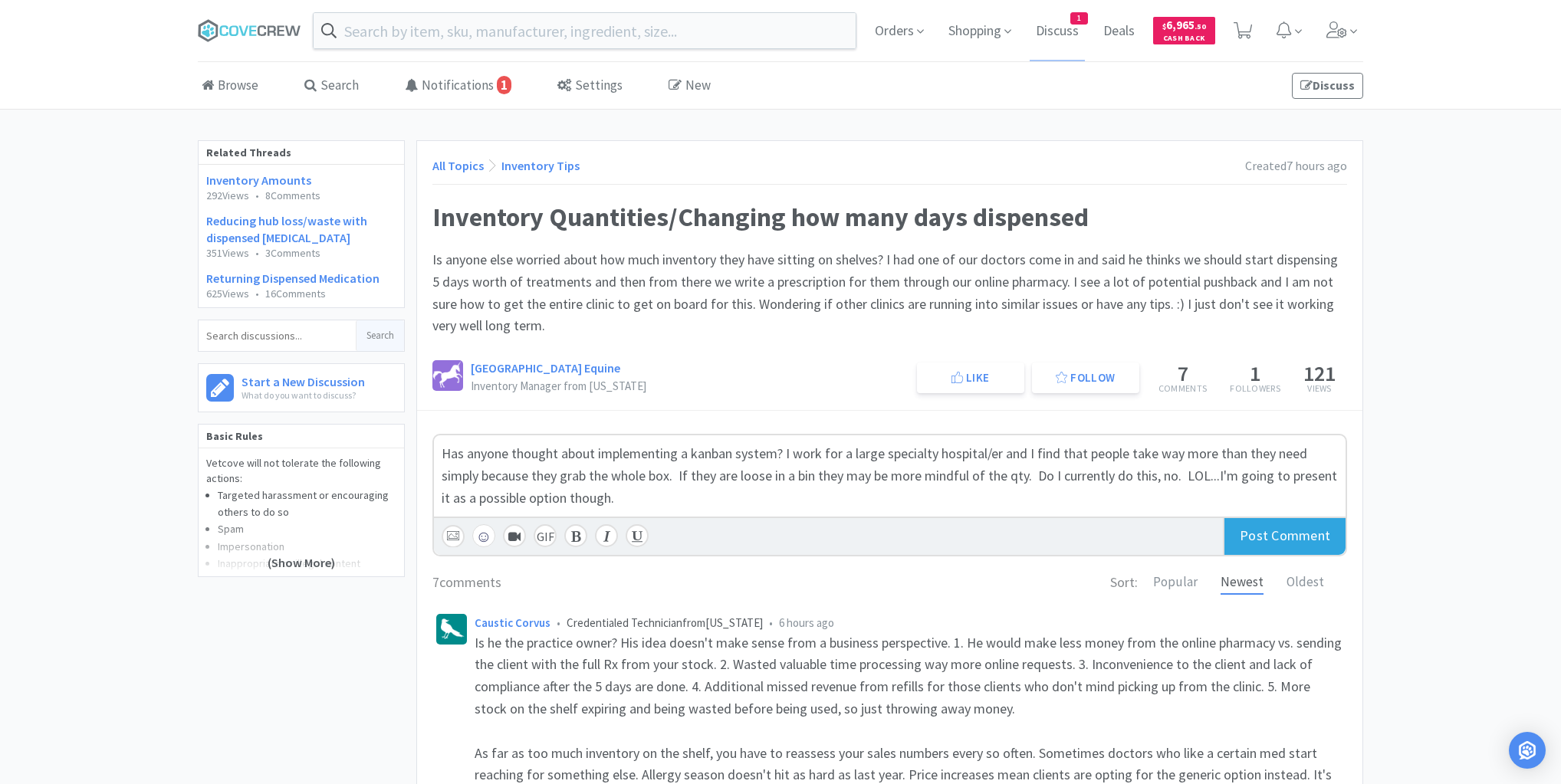
click at [1263, 529] on div "Post Comment" at bounding box center [1283, 537] width 122 height 37
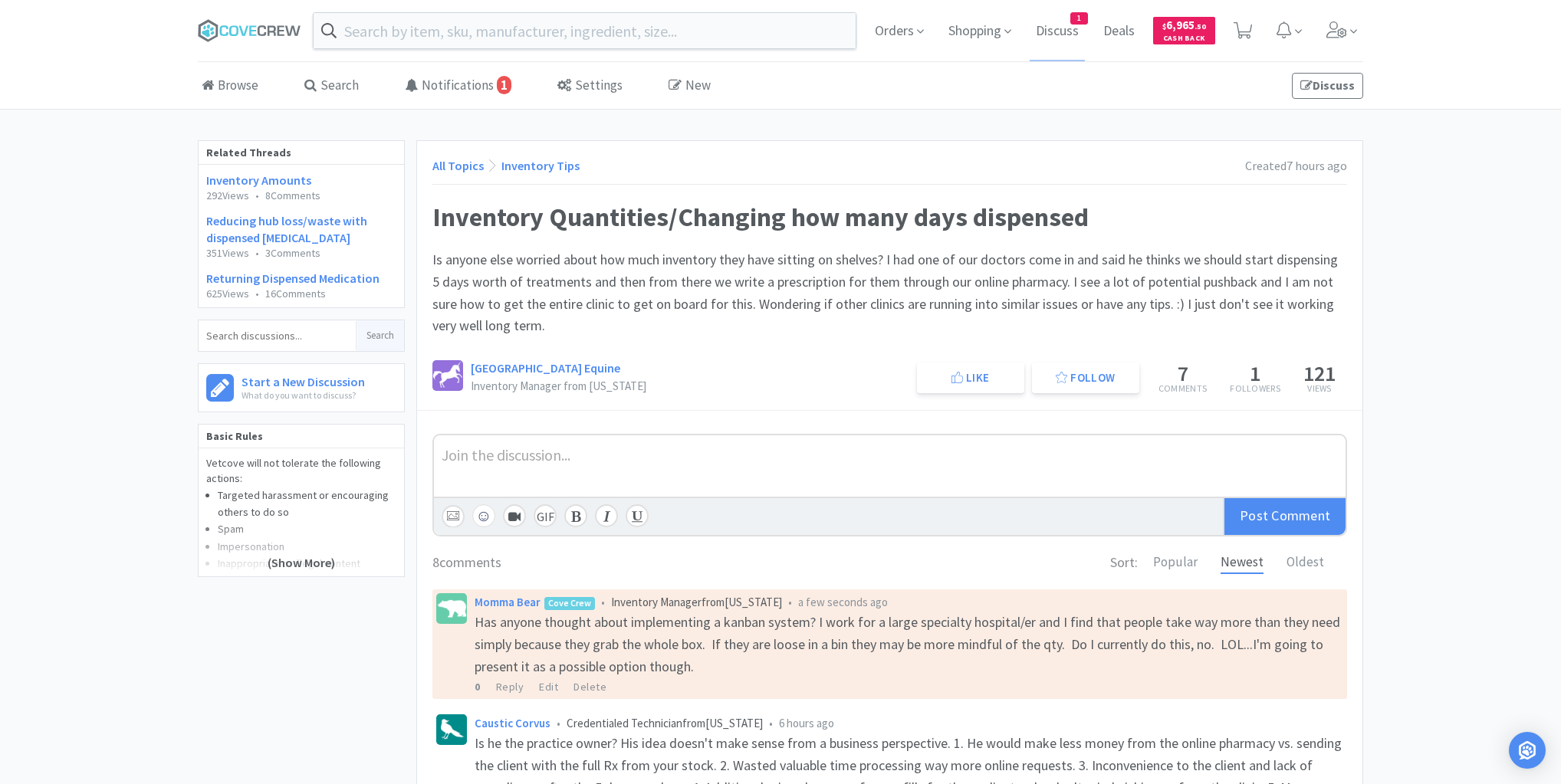
drag, startPoint x: 271, startPoint y: 26, endPoint x: 294, endPoint y: 52, distance: 34.7
click at [273, 29] on icon at bounding box center [249, 30] width 104 height 23
